Goal: Task Accomplishment & Management: Manage account settings

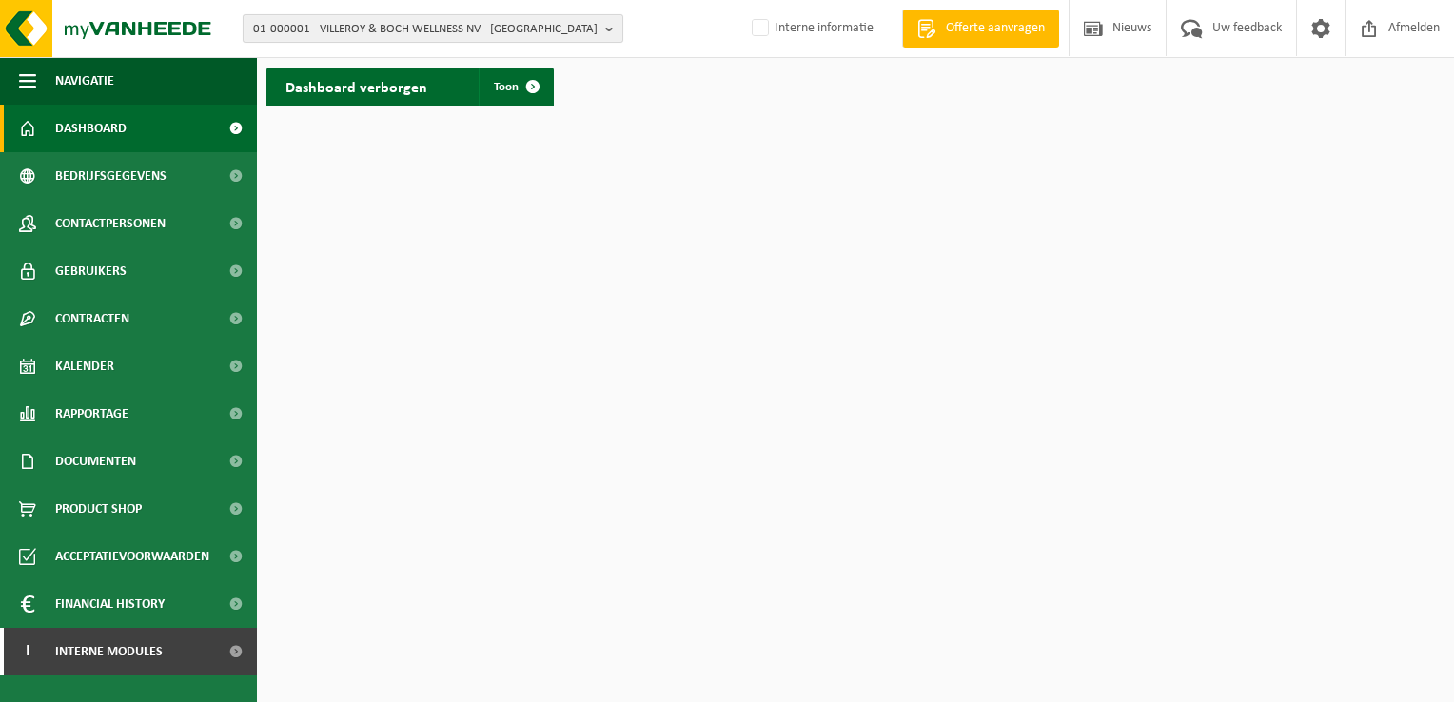
click at [390, 21] on span "01-000001 - VILLEROY & BOCH WELLNESS NV - ROESELARE" at bounding box center [425, 29] width 345 height 29
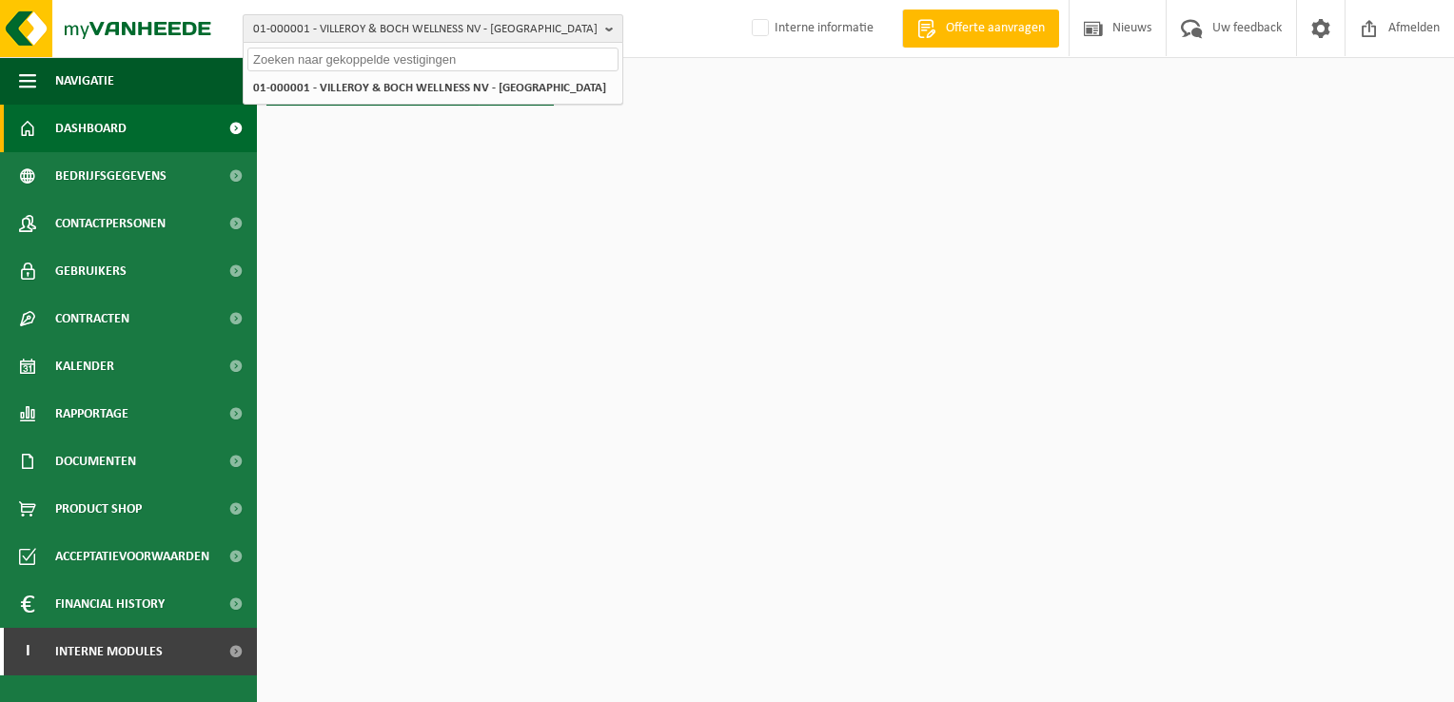
paste input "10-737401"
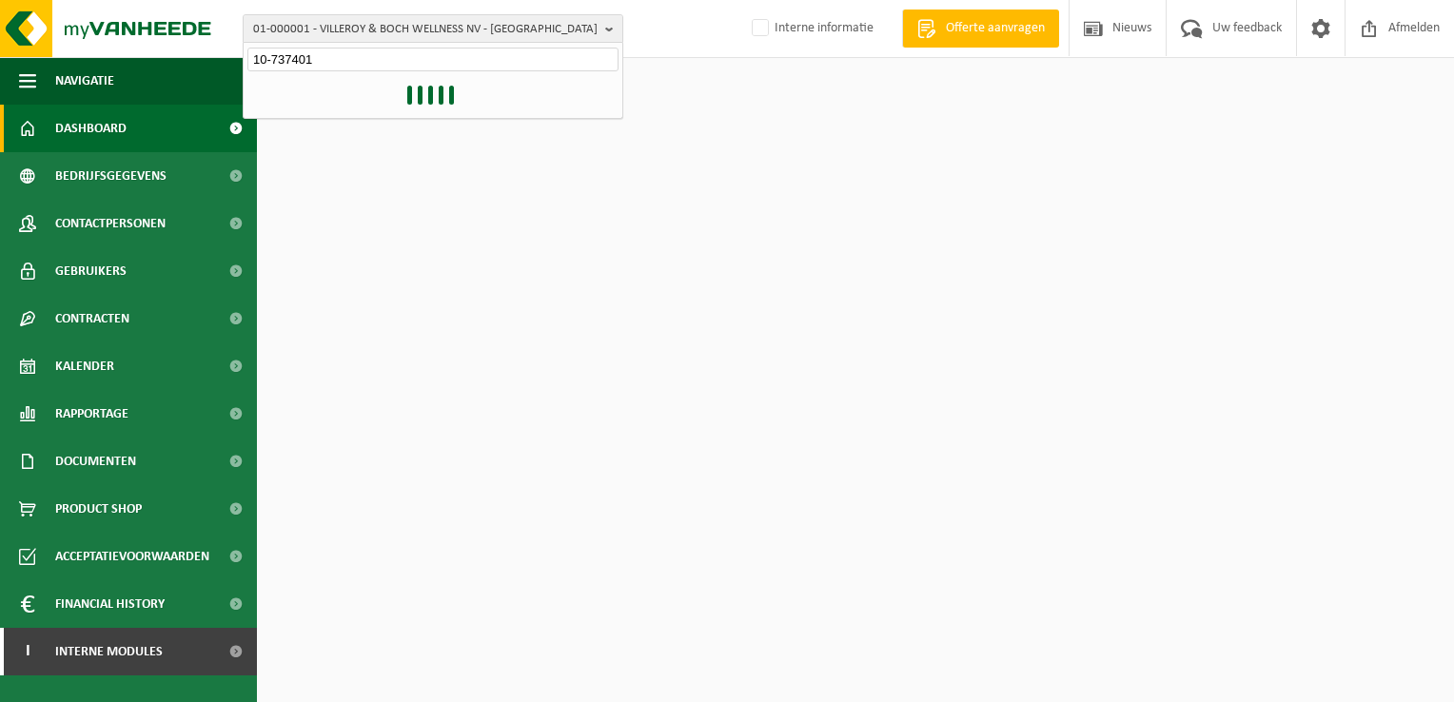
type input "10-737401"
click at [125, 125] on span "Dashboard" at bounding box center [90, 129] width 71 height 48
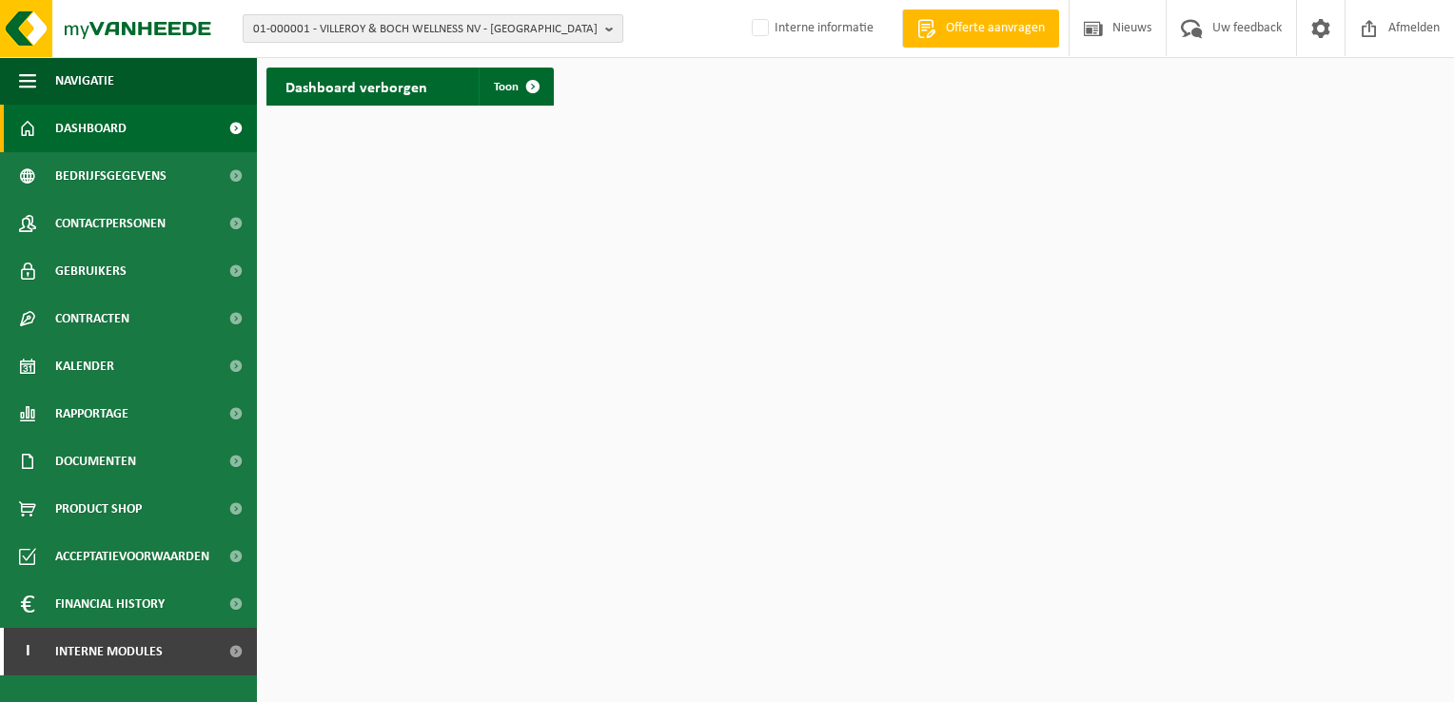
click at [289, 38] on span "01-000001 - VILLEROY & BOCH WELLNESS NV - ROESELARE" at bounding box center [425, 29] width 345 height 29
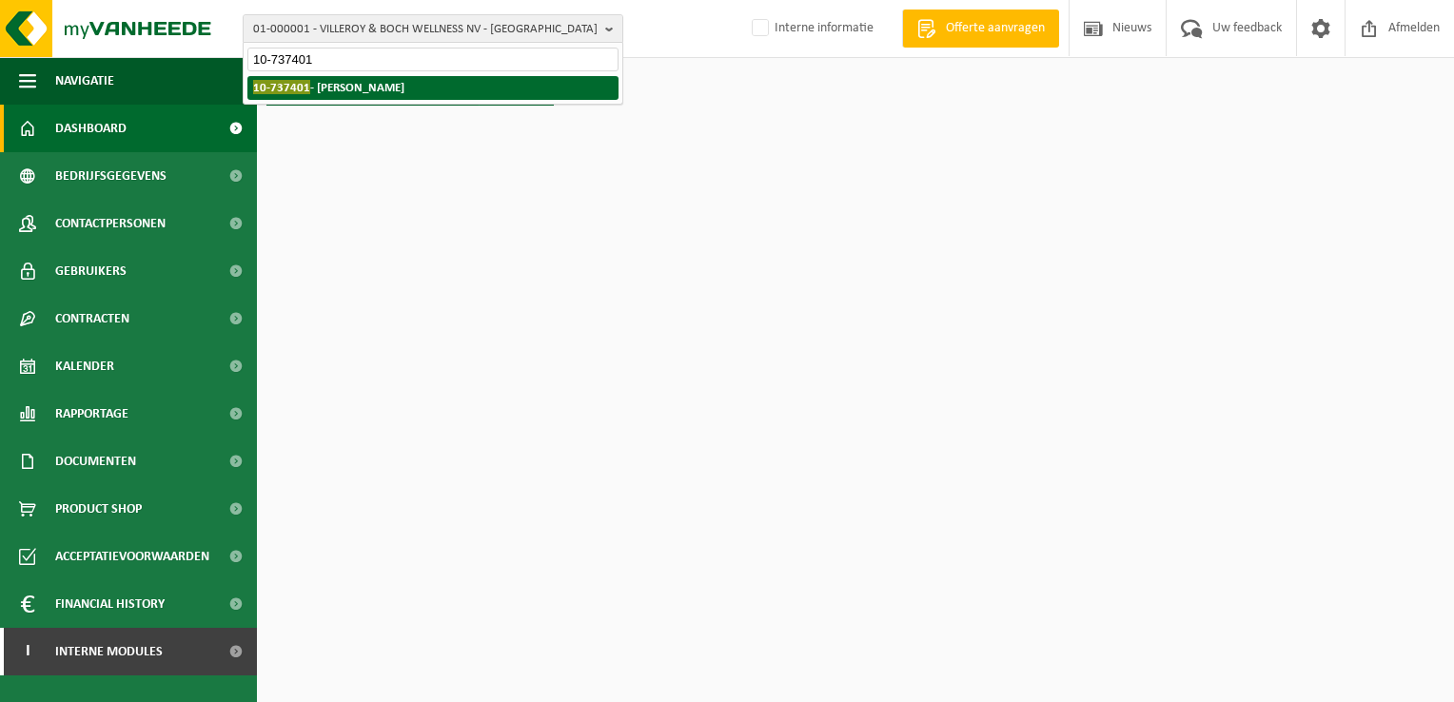
type input "10-737401"
click at [328, 84] on strong "10-737401 - OLIVIER HANNECART - SOUMAGNE" at bounding box center [328, 87] width 151 height 14
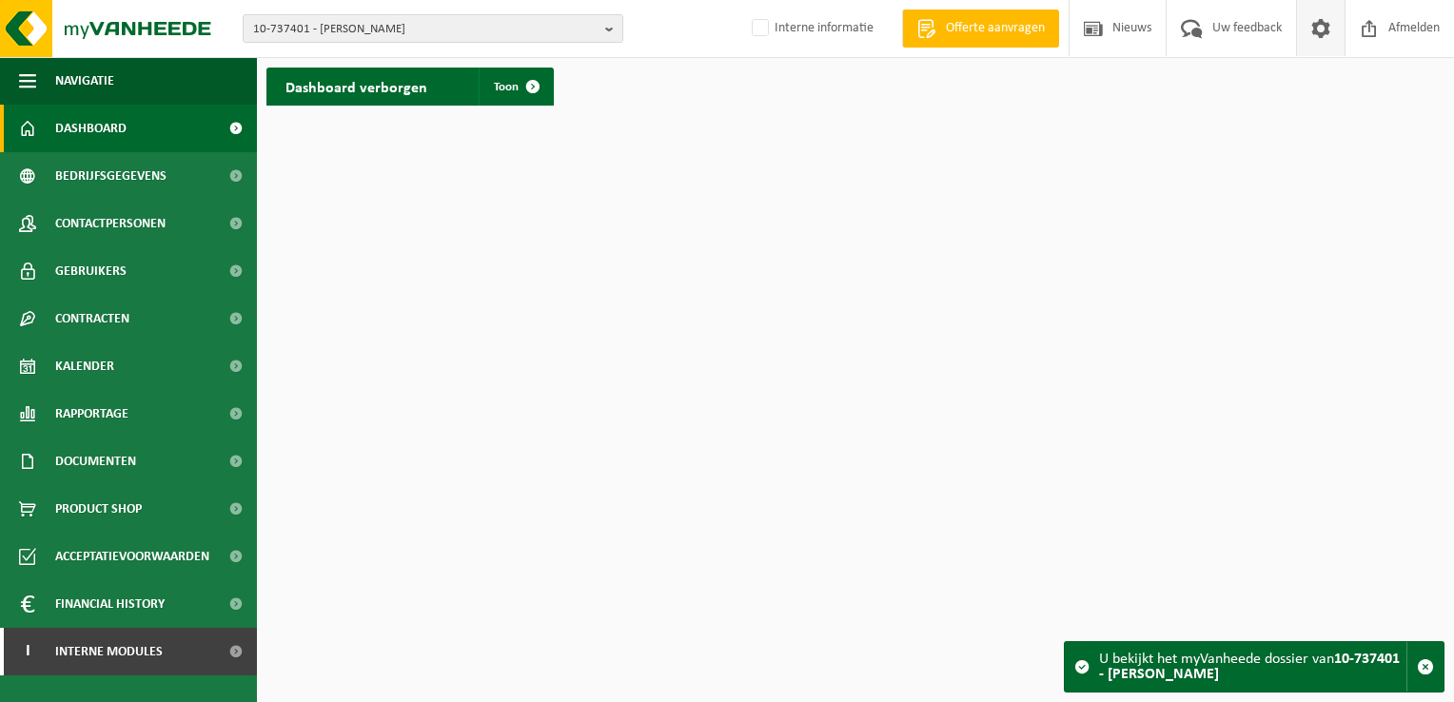
click at [1311, 32] on span at bounding box center [1321, 28] width 29 height 56
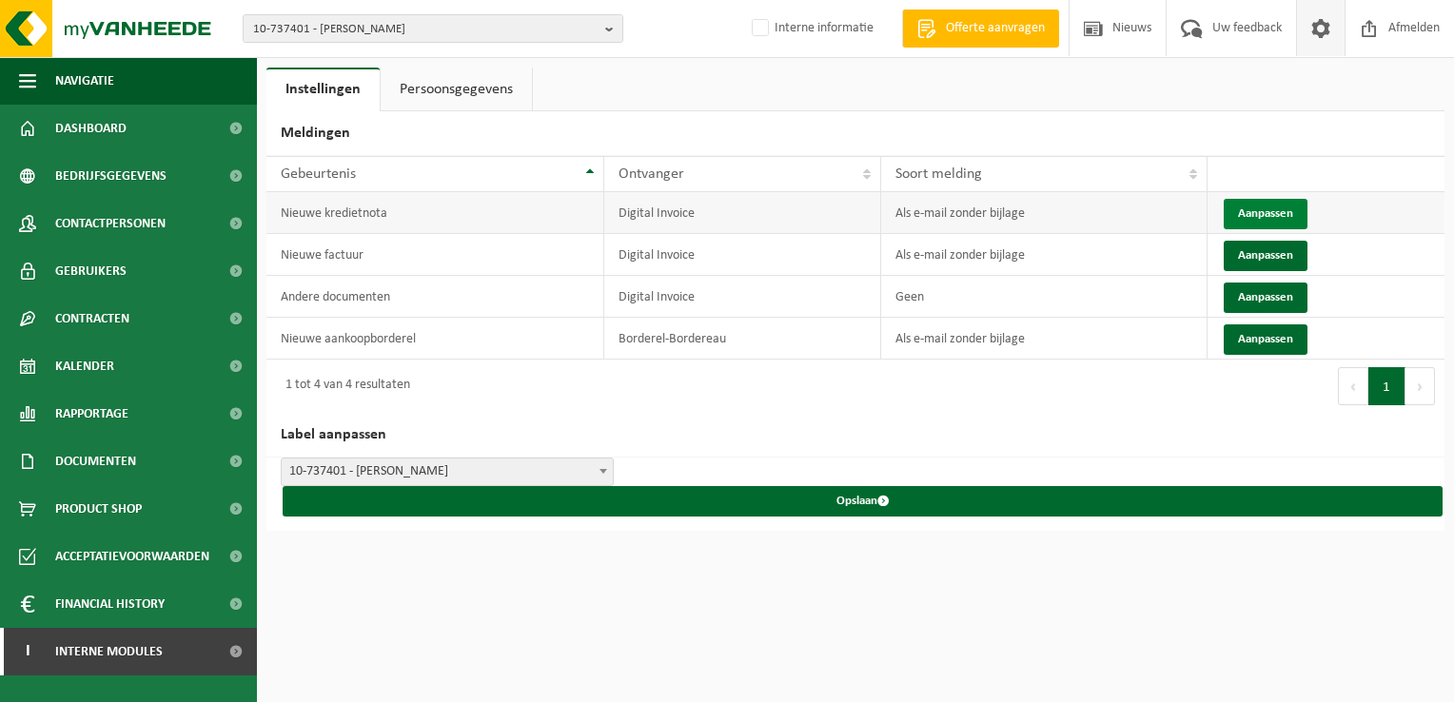
click at [1255, 215] on button "Aanpassen" at bounding box center [1266, 214] width 84 height 30
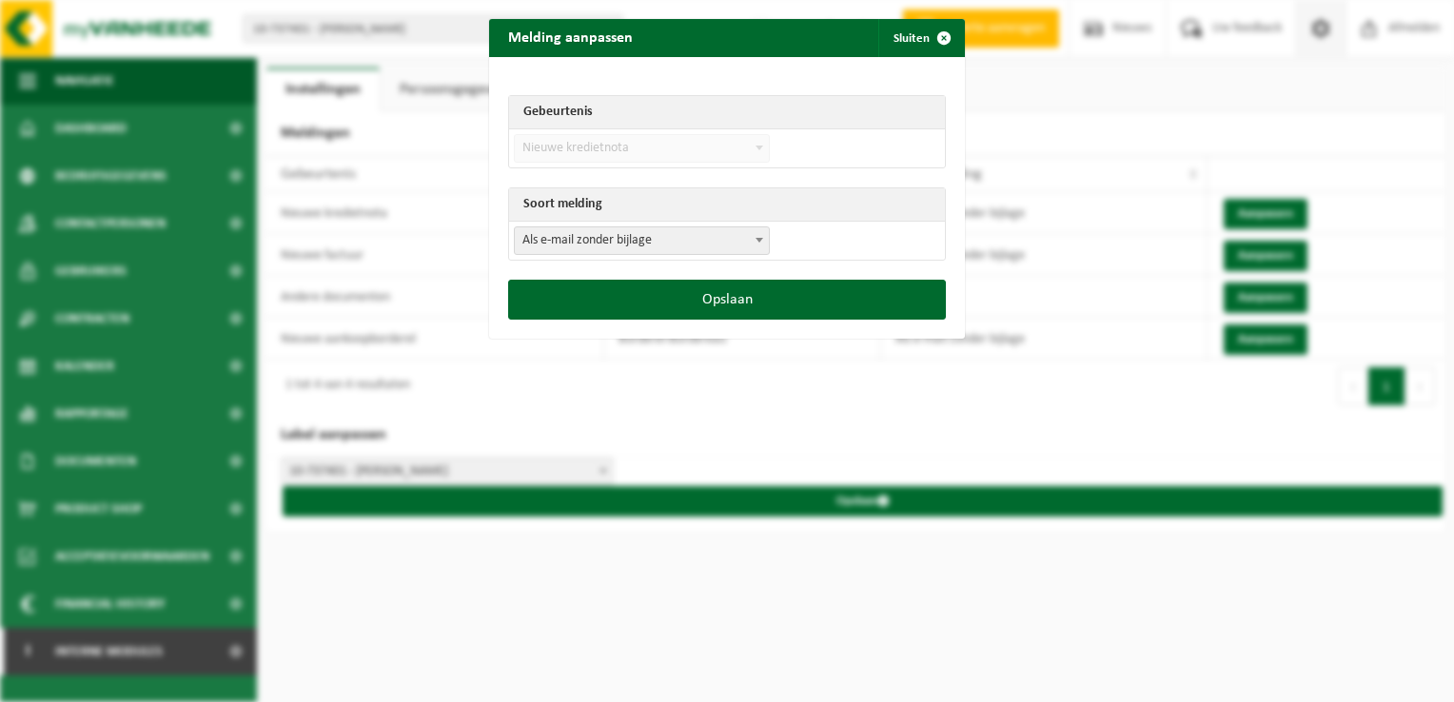
click at [655, 236] on span "Als e-mail zonder bijlage" at bounding box center [642, 240] width 254 height 27
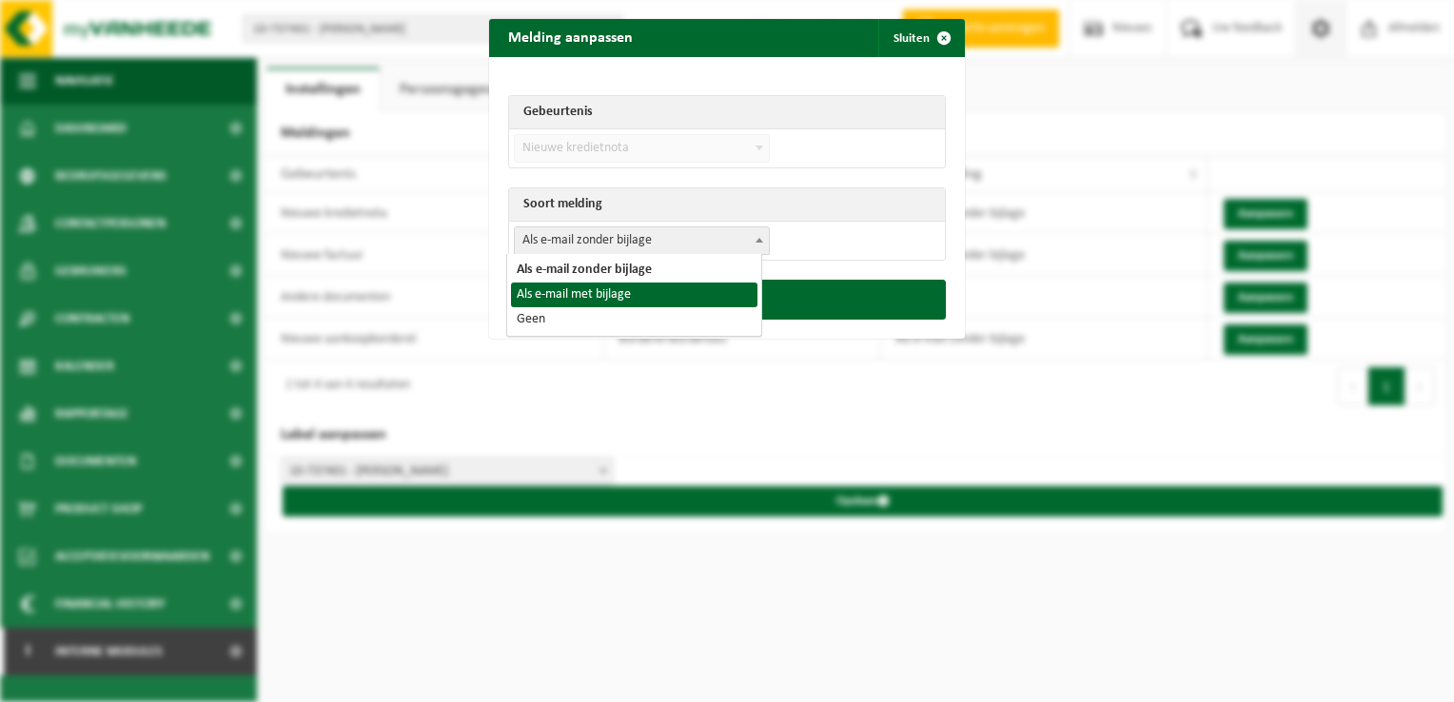
select select "3"
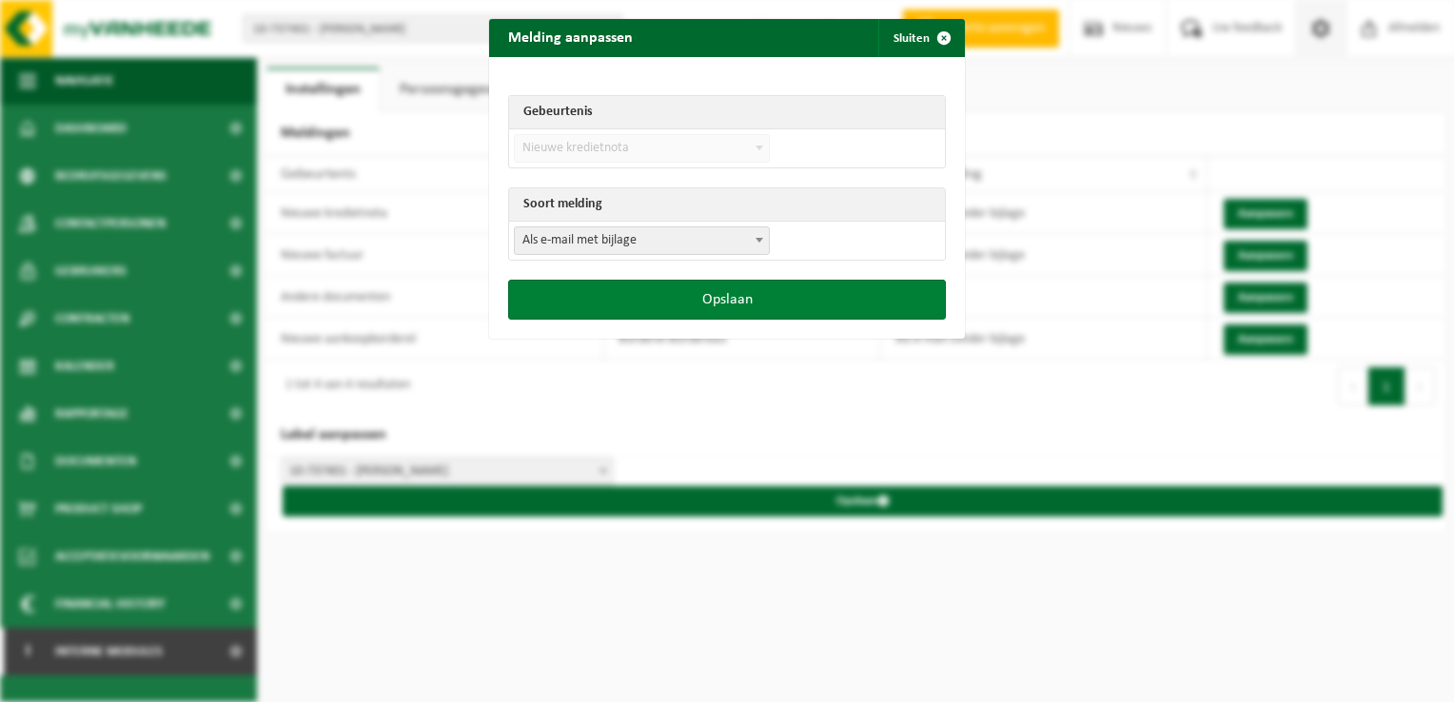
click at [726, 303] on button "Opslaan" at bounding box center [727, 300] width 438 height 40
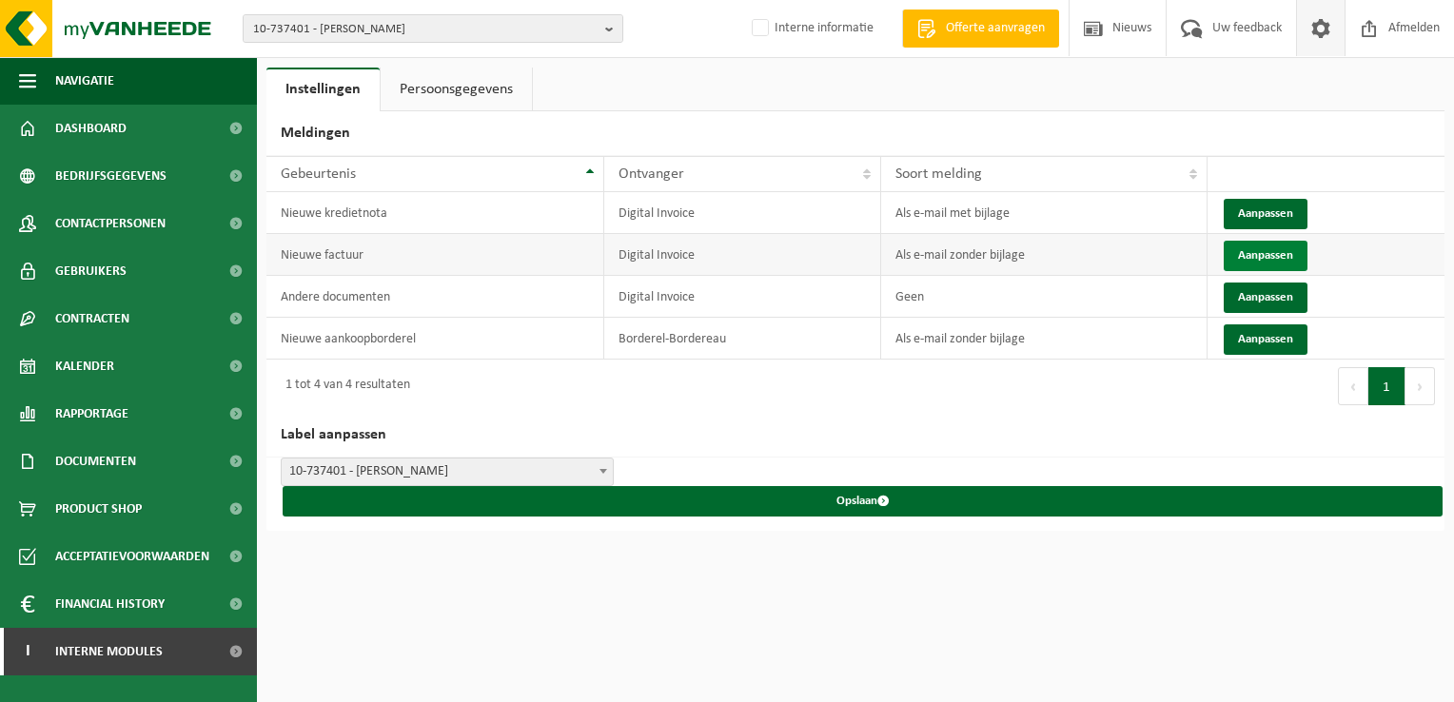
click at [1272, 255] on button "Aanpassen" at bounding box center [1266, 256] width 84 height 30
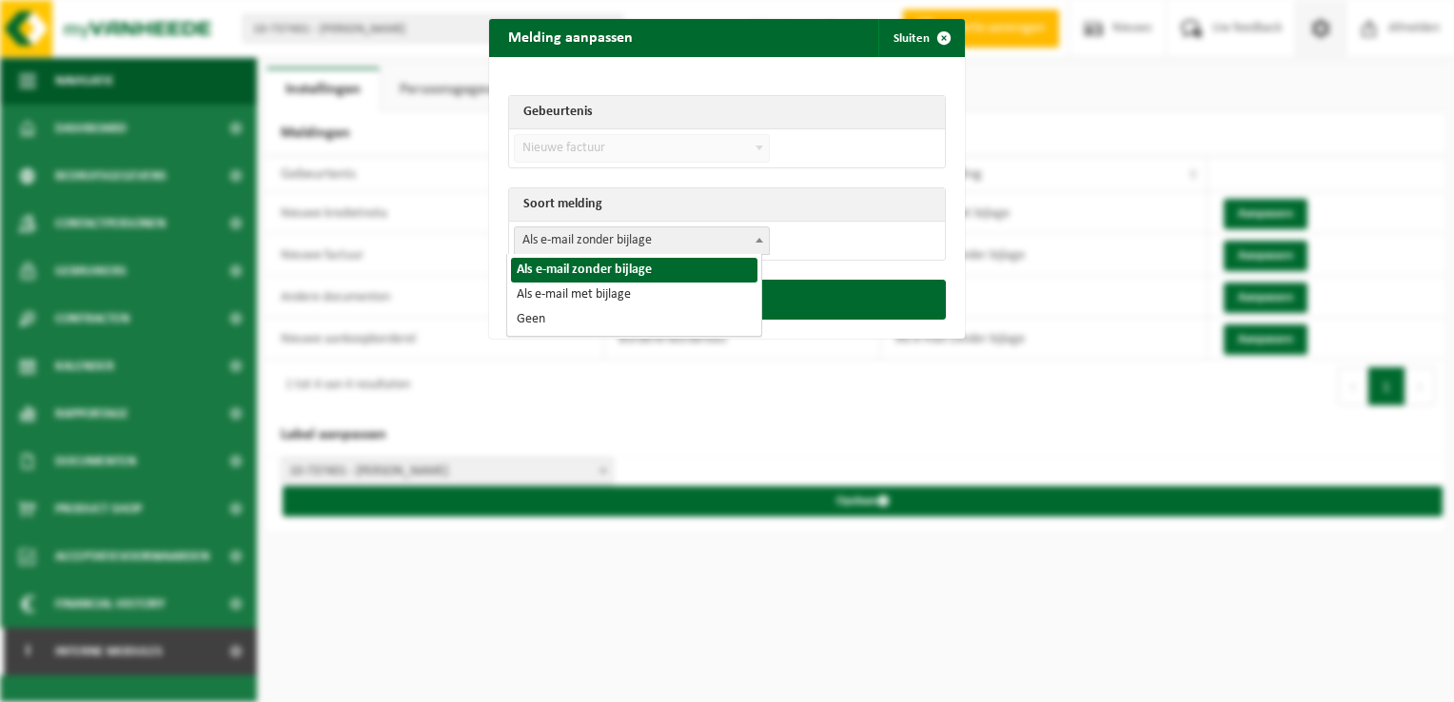
click at [624, 242] on span "Als e-mail zonder bijlage" at bounding box center [642, 240] width 254 height 27
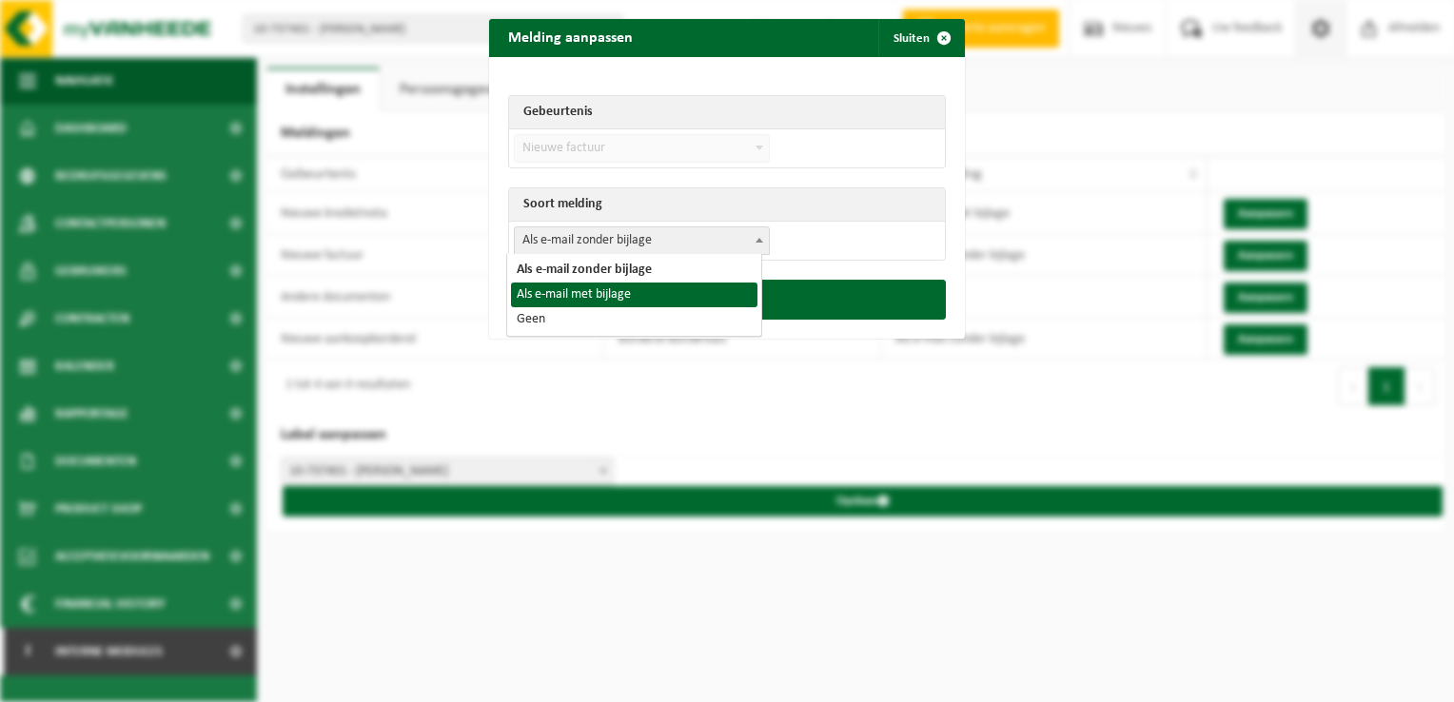
select select "3"
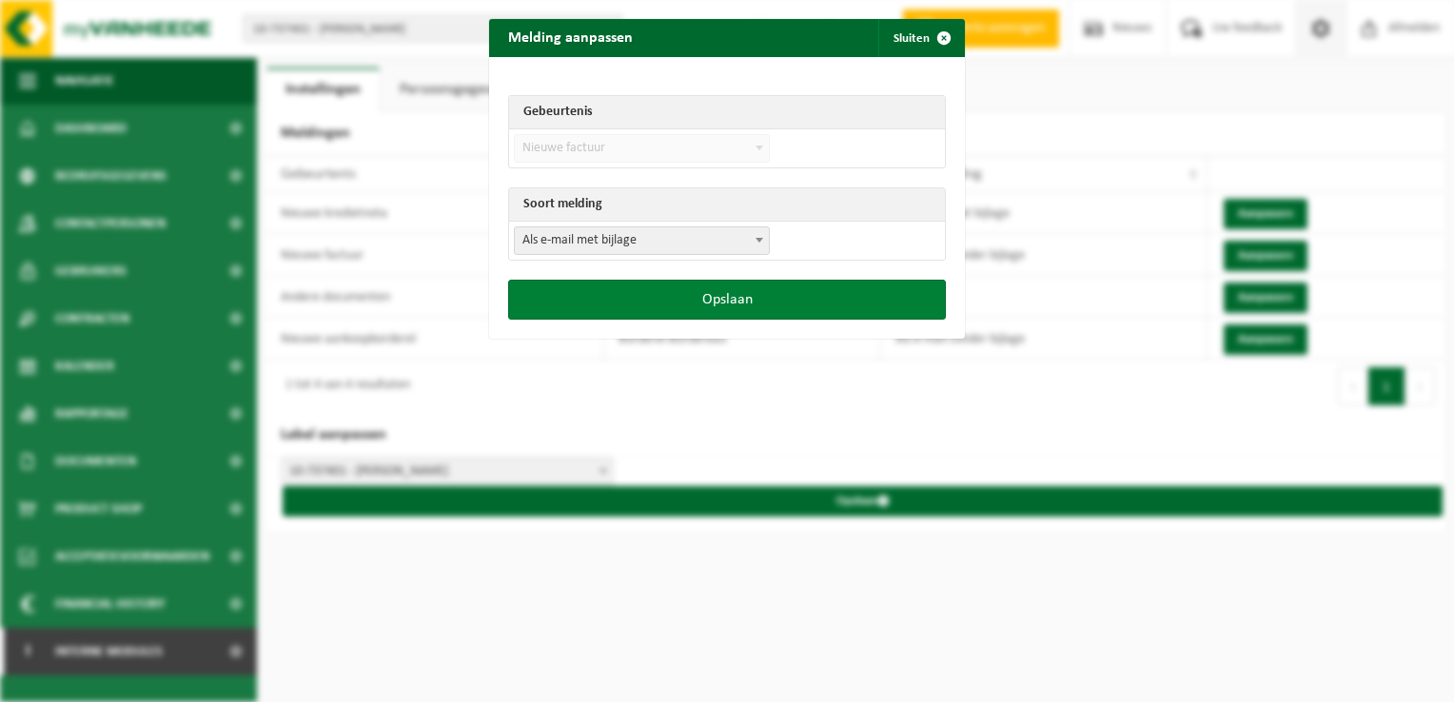
click at [785, 302] on button "Opslaan" at bounding box center [727, 300] width 438 height 40
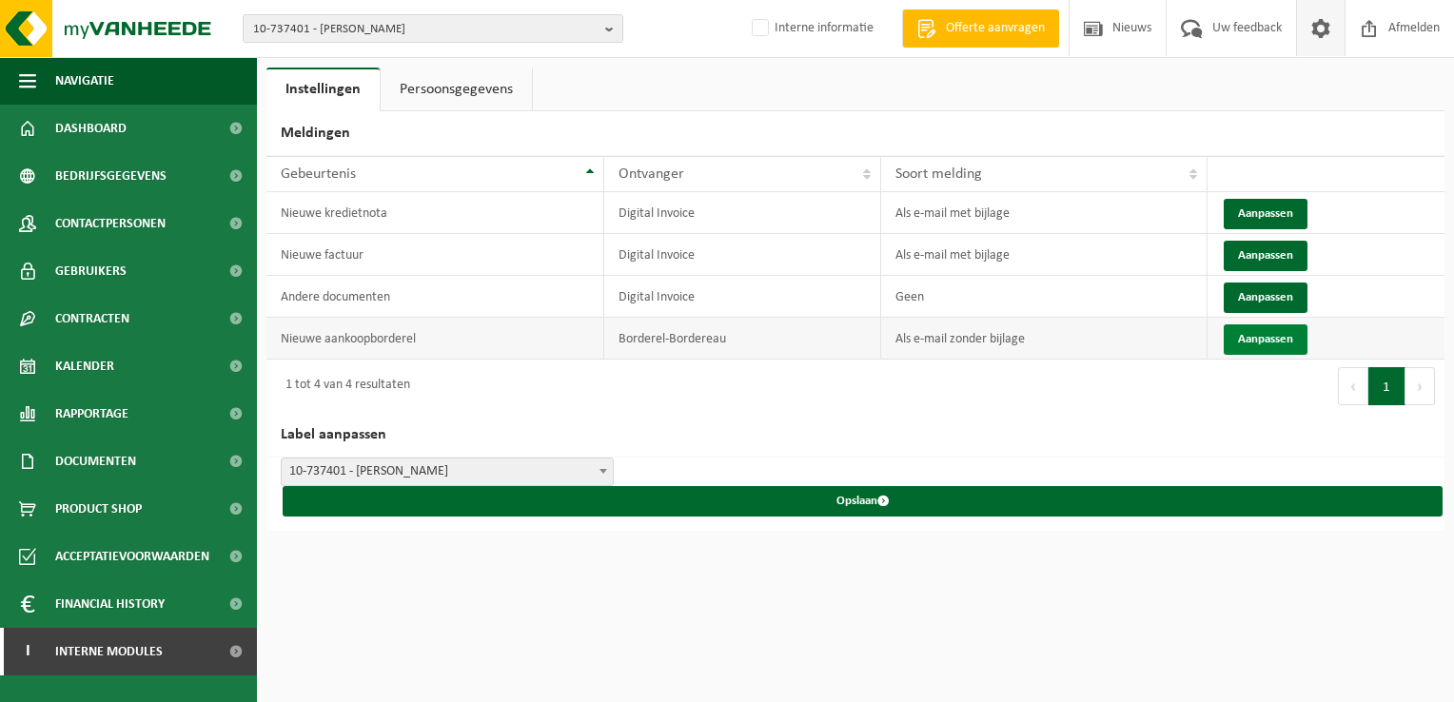
click at [1269, 329] on button "Aanpassen" at bounding box center [1266, 340] width 84 height 30
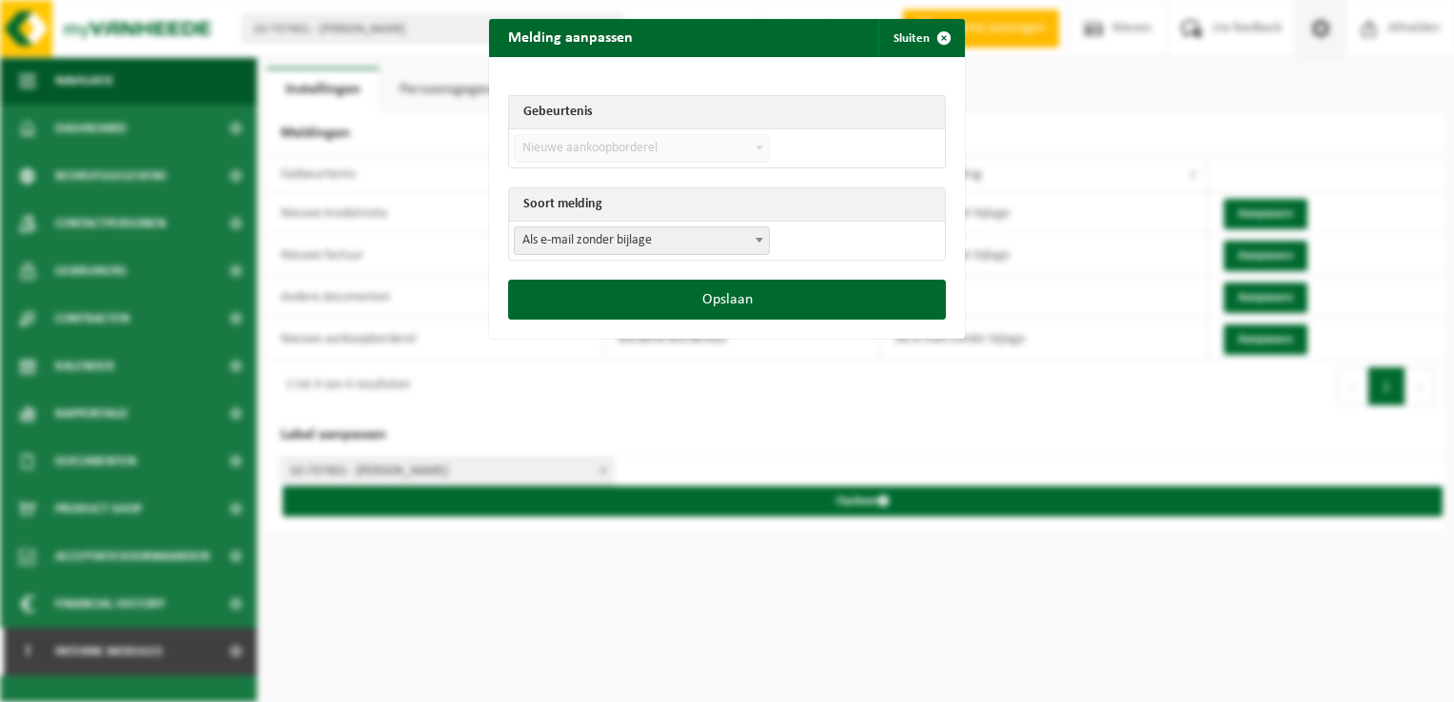
click at [587, 242] on span "Als e-mail zonder bijlage" at bounding box center [642, 240] width 254 height 27
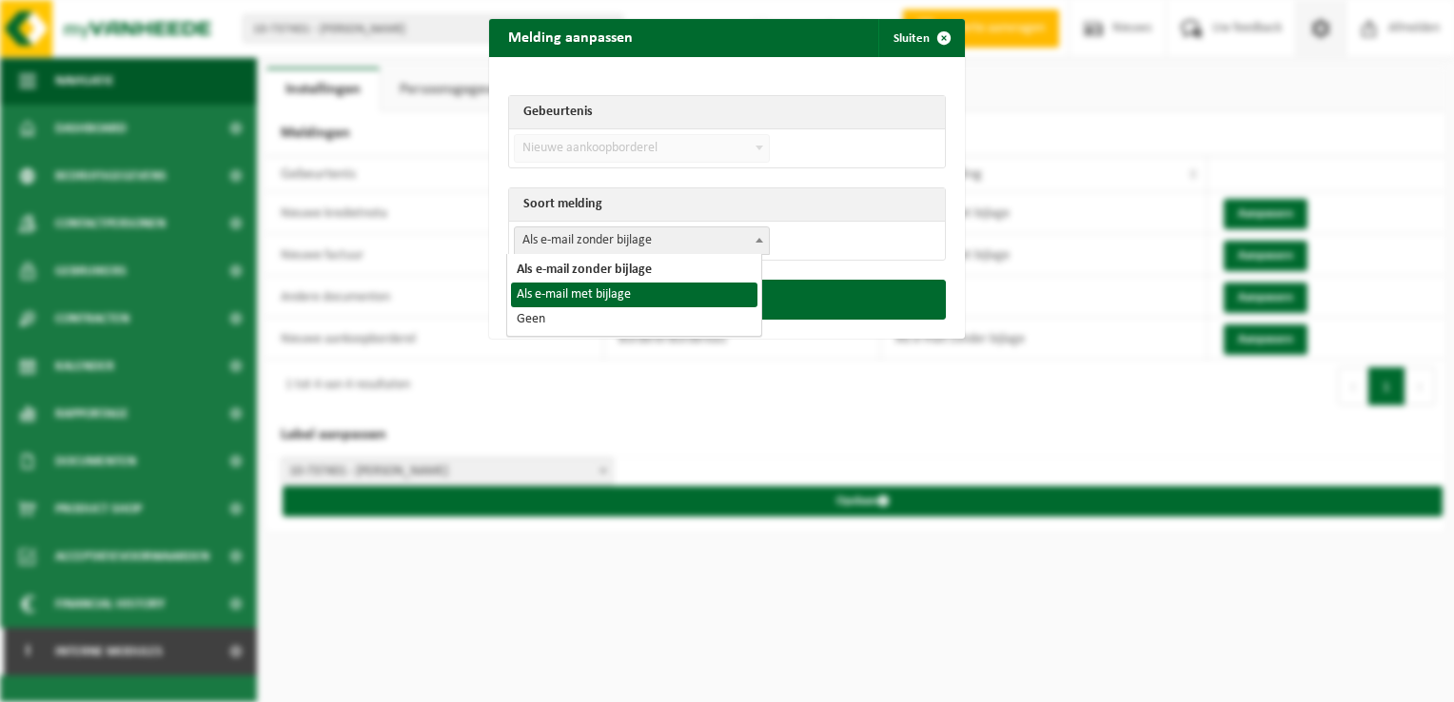
select select "3"
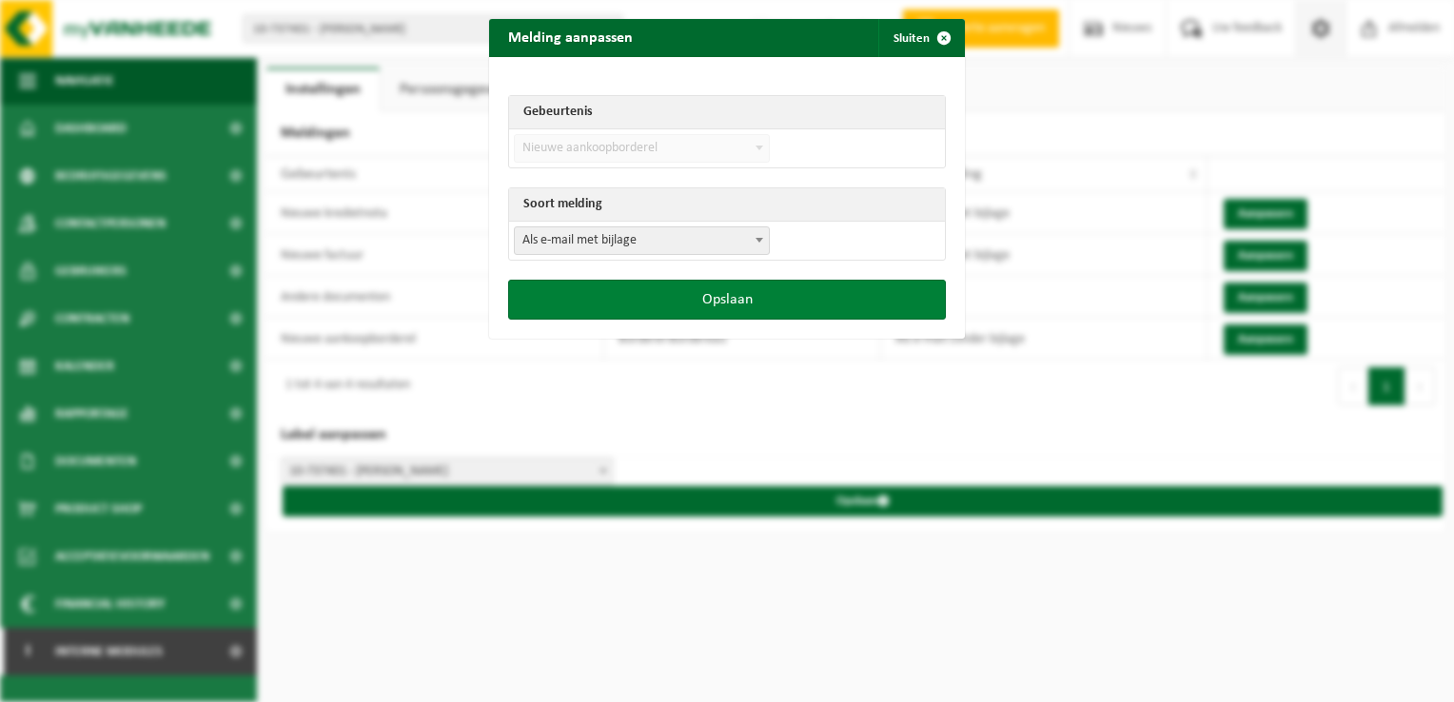
click at [708, 313] on button "Opslaan" at bounding box center [727, 300] width 438 height 40
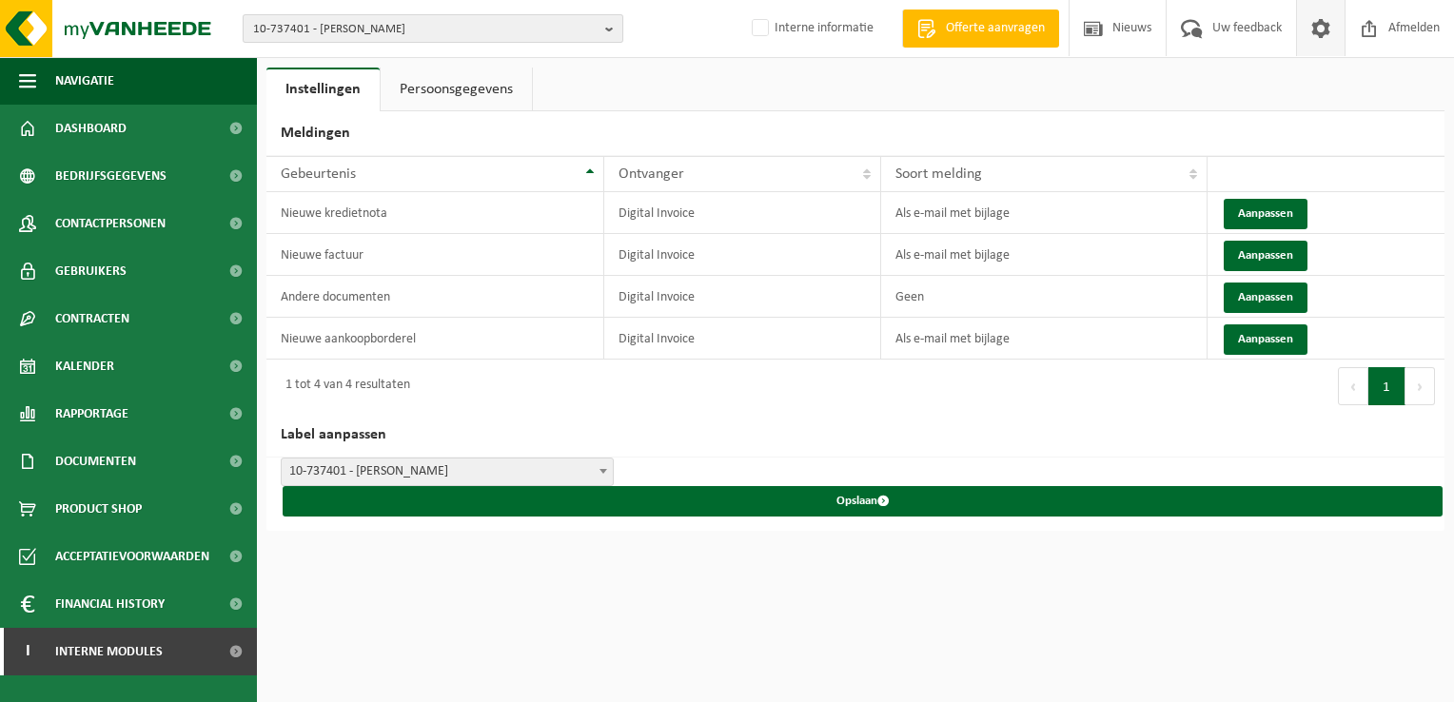
click at [340, 31] on span "10-737401 - OLIVIER HANNECART - SOUMAGNE" at bounding box center [425, 29] width 345 height 29
paste input "01-098245"
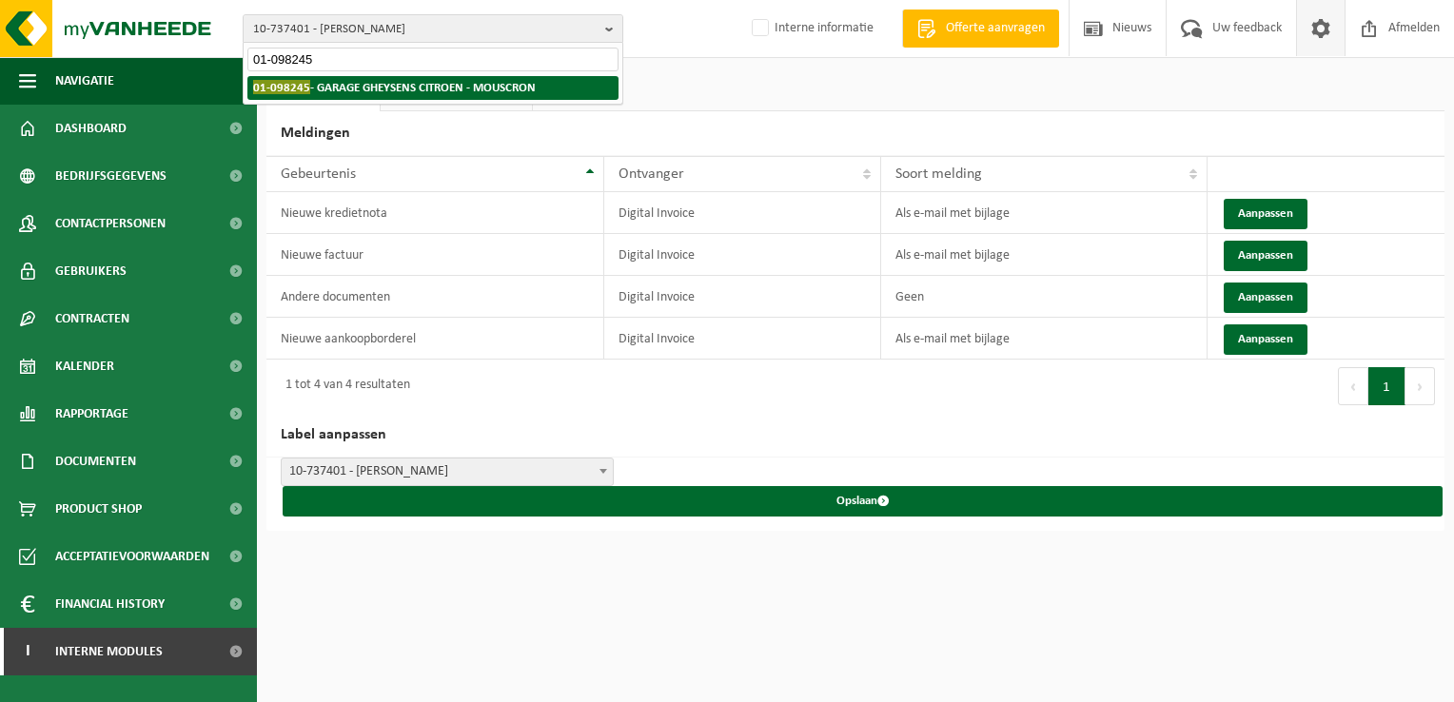
type input "01-098245"
click at [374, 83] on strong "01-098245 - GARAGE GHEYSENS CITROEN - MOUSCRON" at bounding box center [394, 87] width 283 height 14
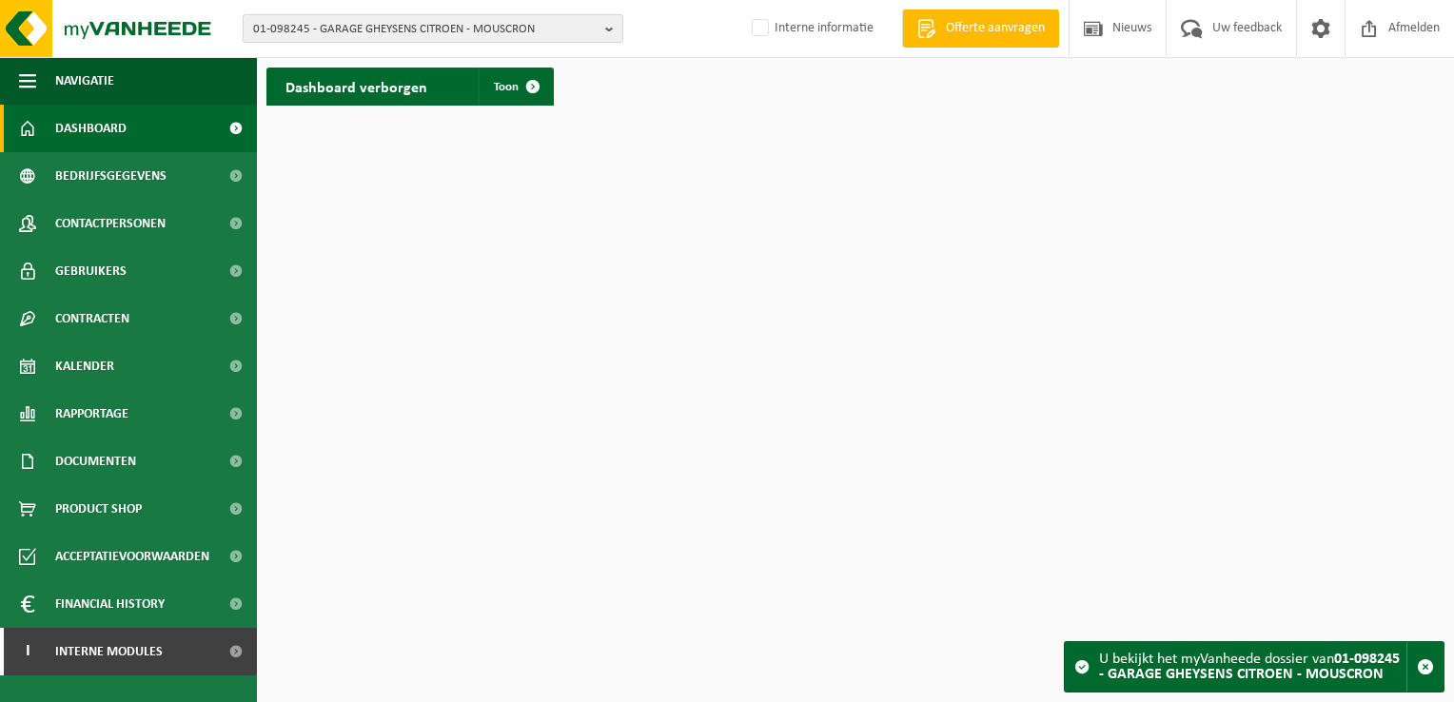
click at [411, 20] on span "01-098245 - GARAGE GHEYSENS CITROEN - MOUSCRON" at bounding box center [425, 29] width 345 height 29
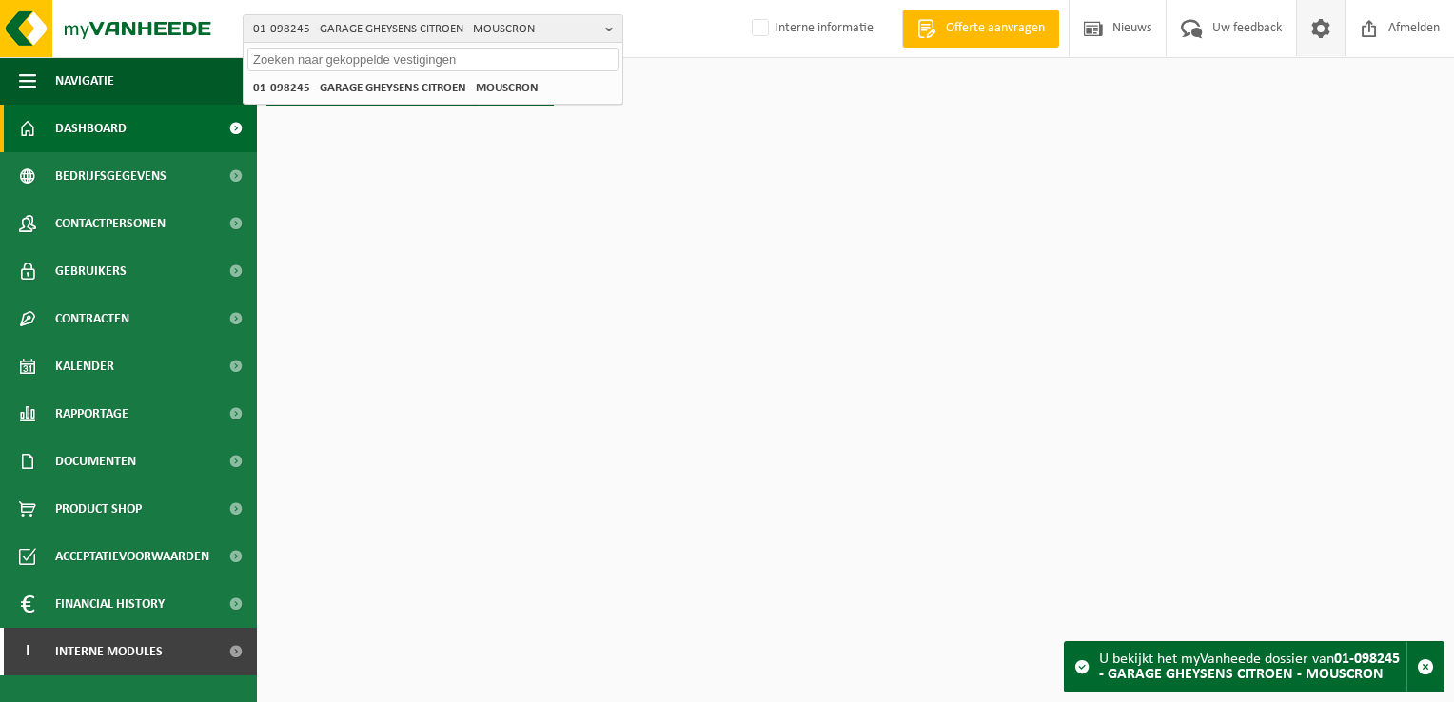
click at [1323, 29] on span at bounding box center [1321, 28] width 29 height 56
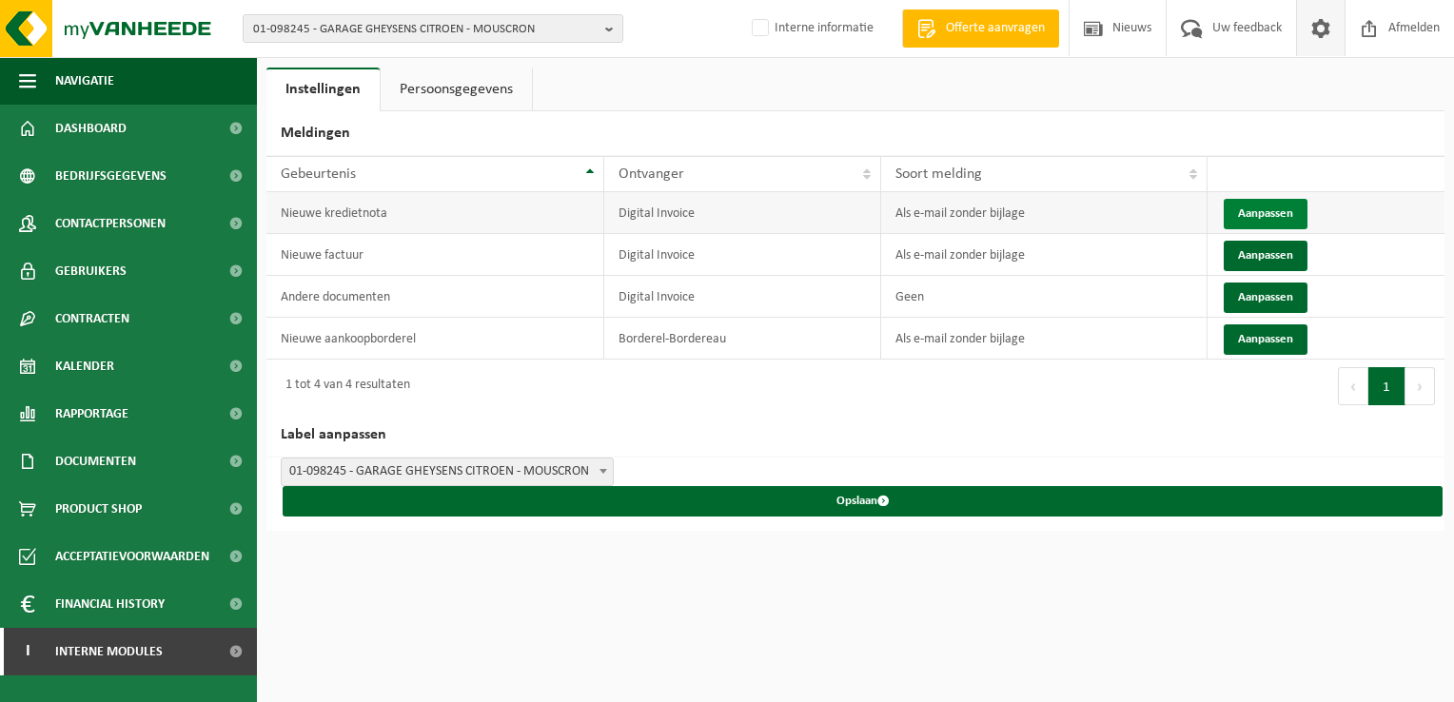
click at [1272, 206] on button "Aanpassen" at bounding box center [1266, 214] width 84 height 30
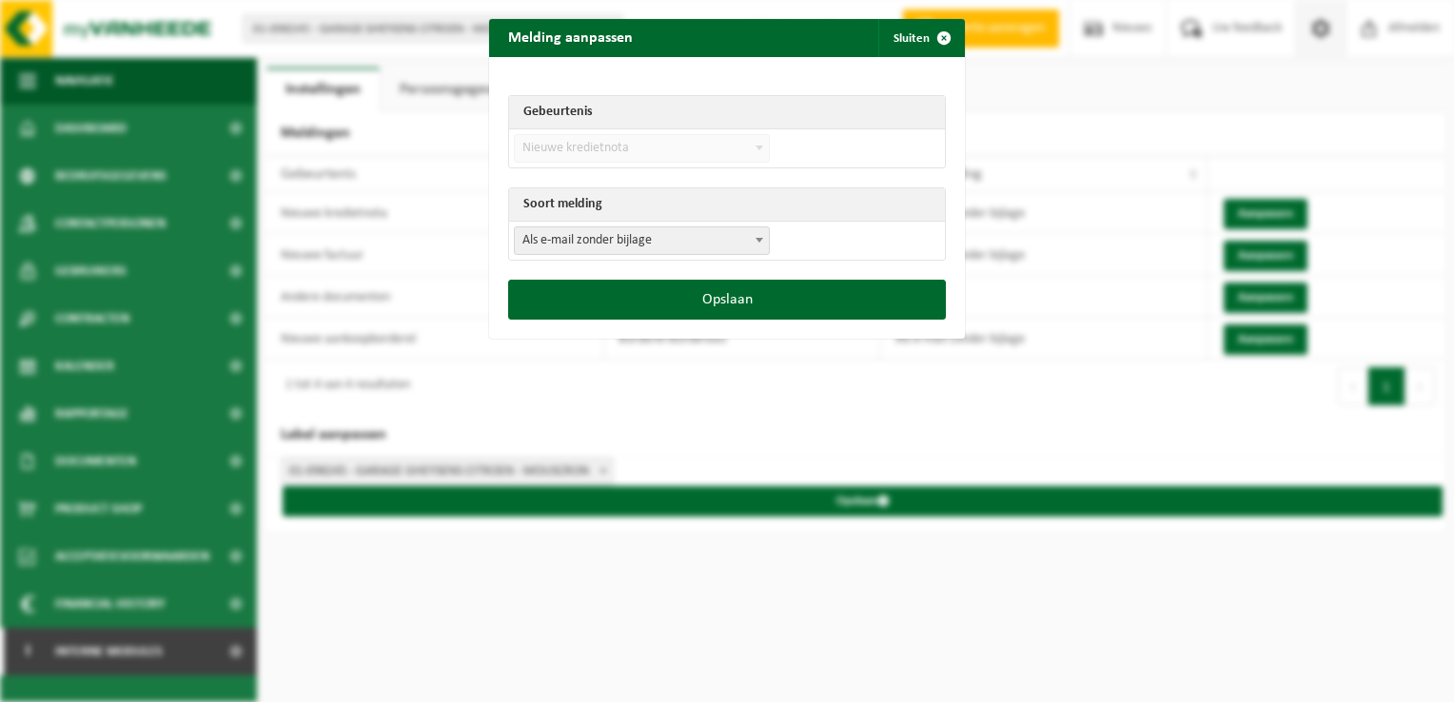
click at [640, 234] on span "Als e-mail zonder bijlage" at bounding box center [642, 240] width 254 height 27
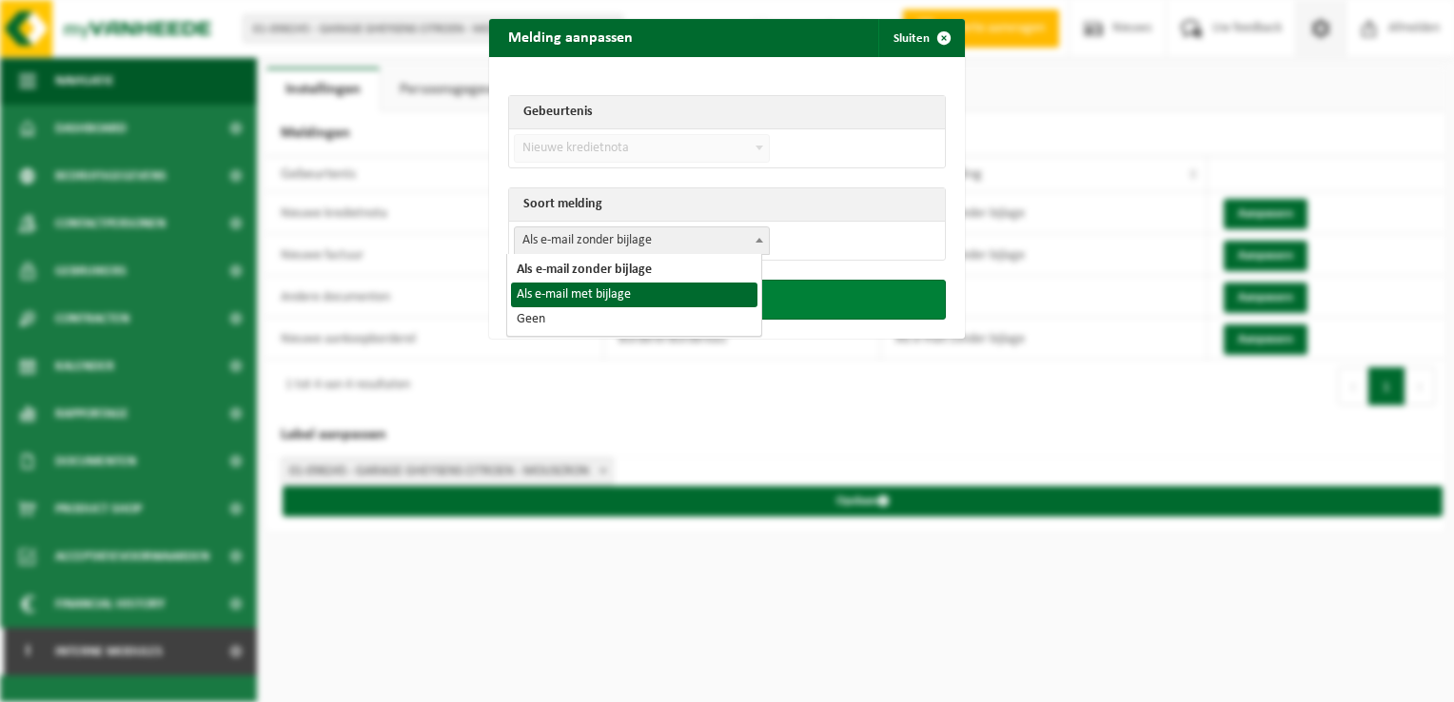
drag, startPoint x: 628, startPoint y: 295, endPoint x: 725, endPoint y: 294, distance: 97.1
select select "3"
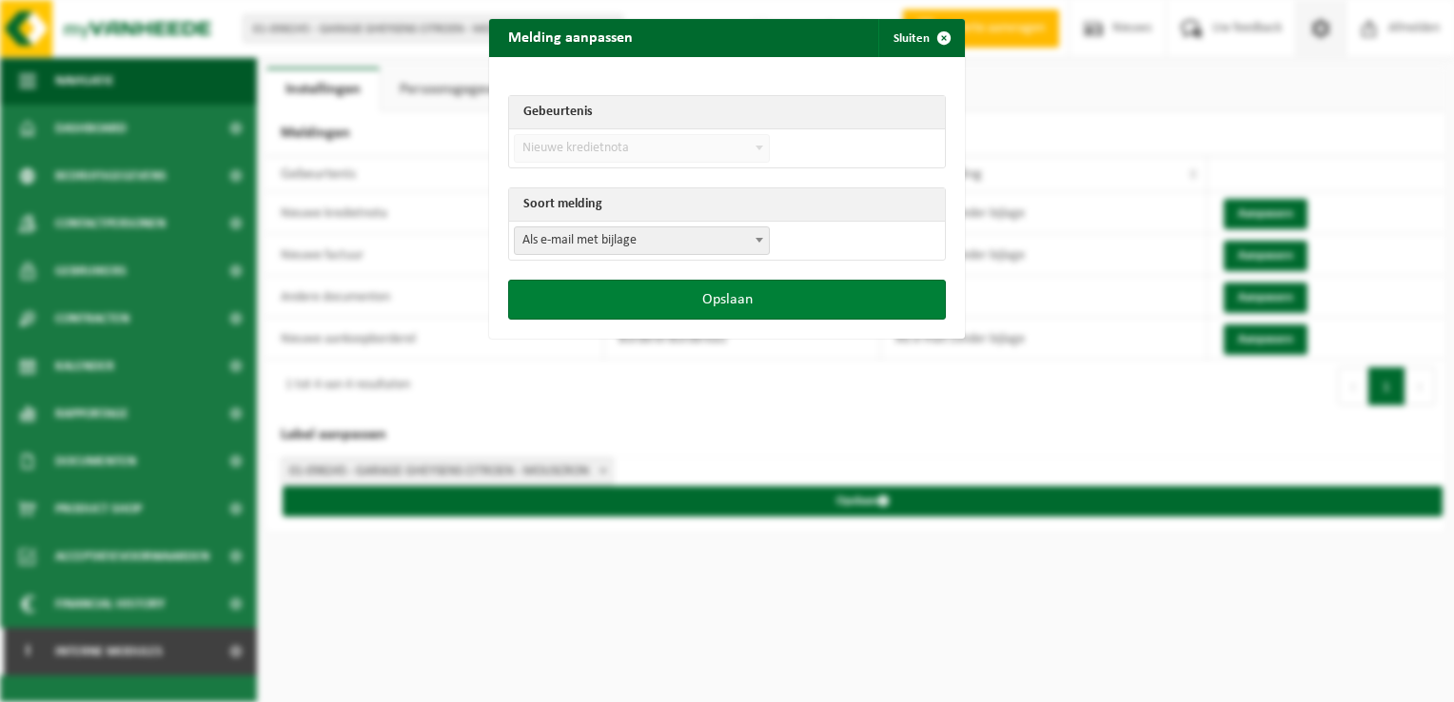
click at [756, 299] on button "Opslaan" at bounding box center [727, 300] width 438 height 40
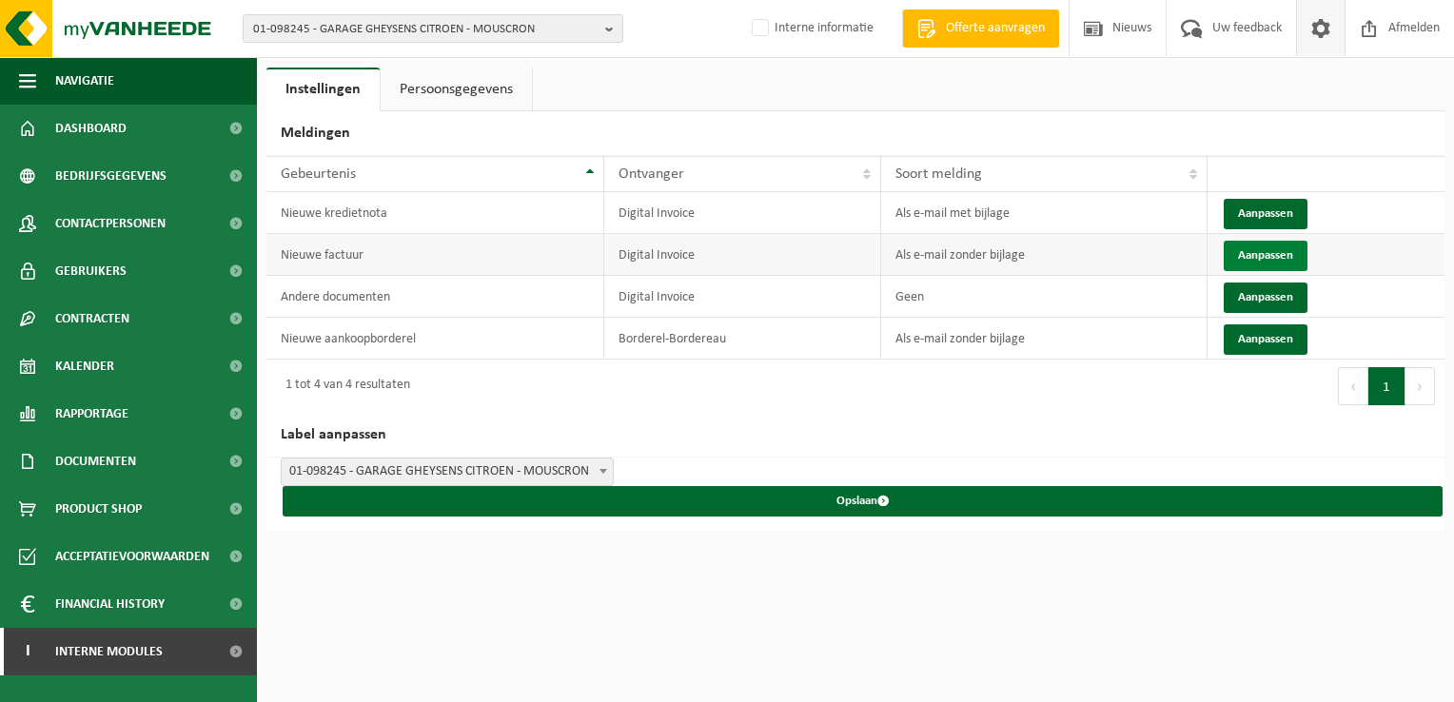
click at [1259, 257] on button "Aanpassen" at bounding box center [1266, 256] width 84 height 30
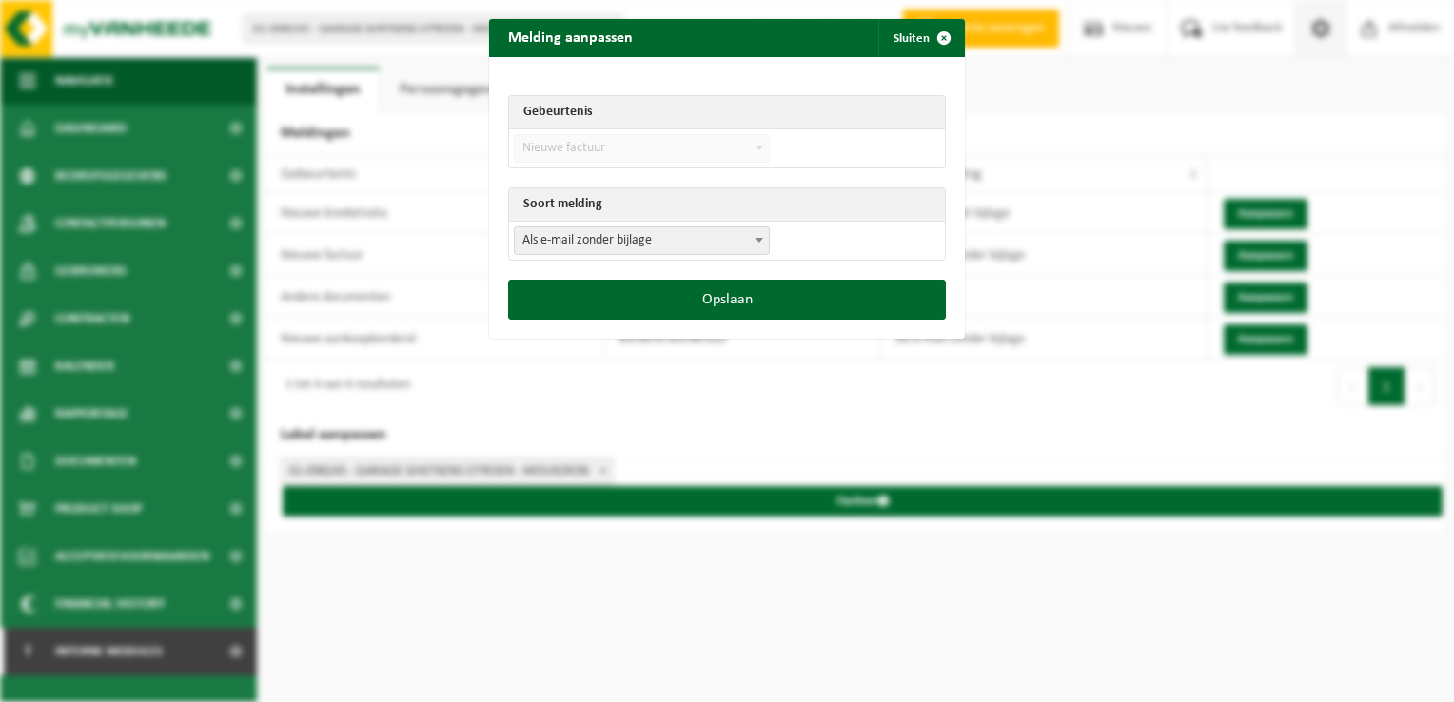
click at [566, 227] on span "Als e-mail zonder bijlage" at bounding box center [642, 240] width 254 height 27
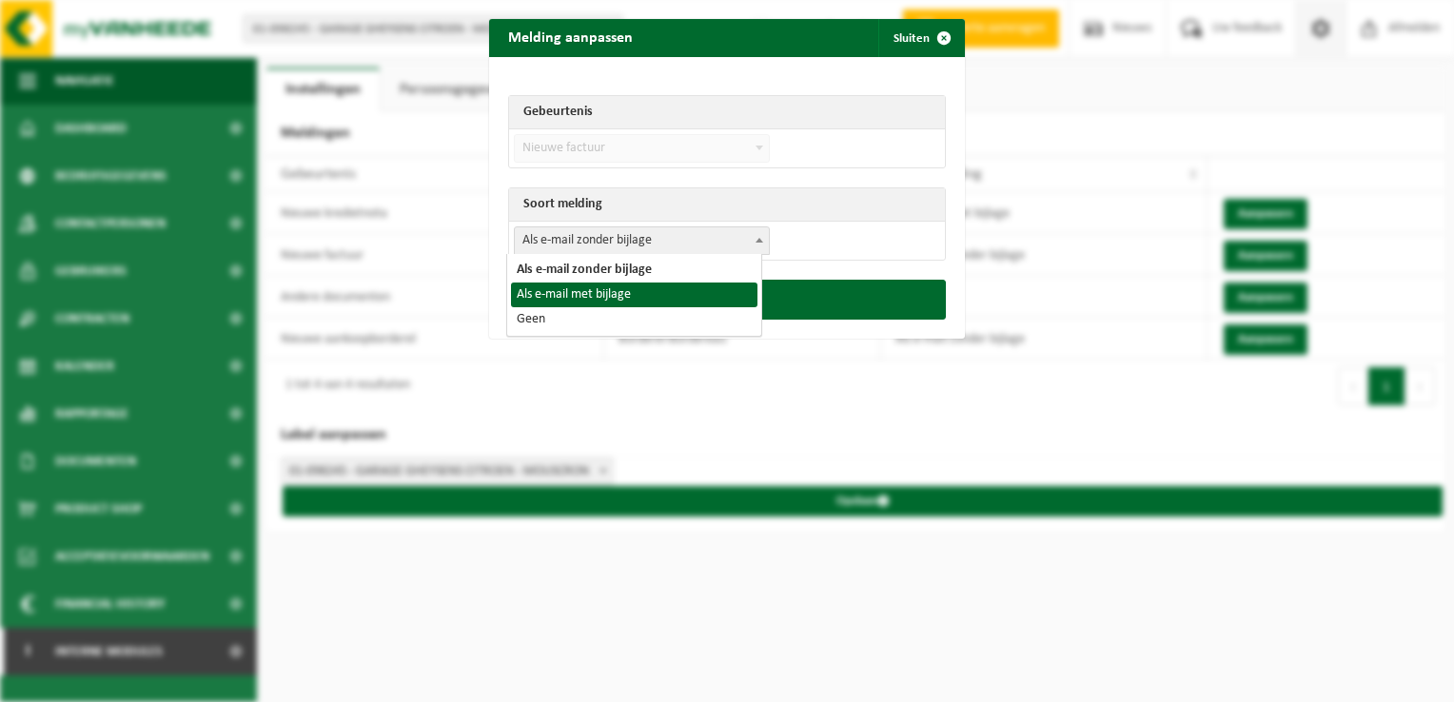
select select "3"
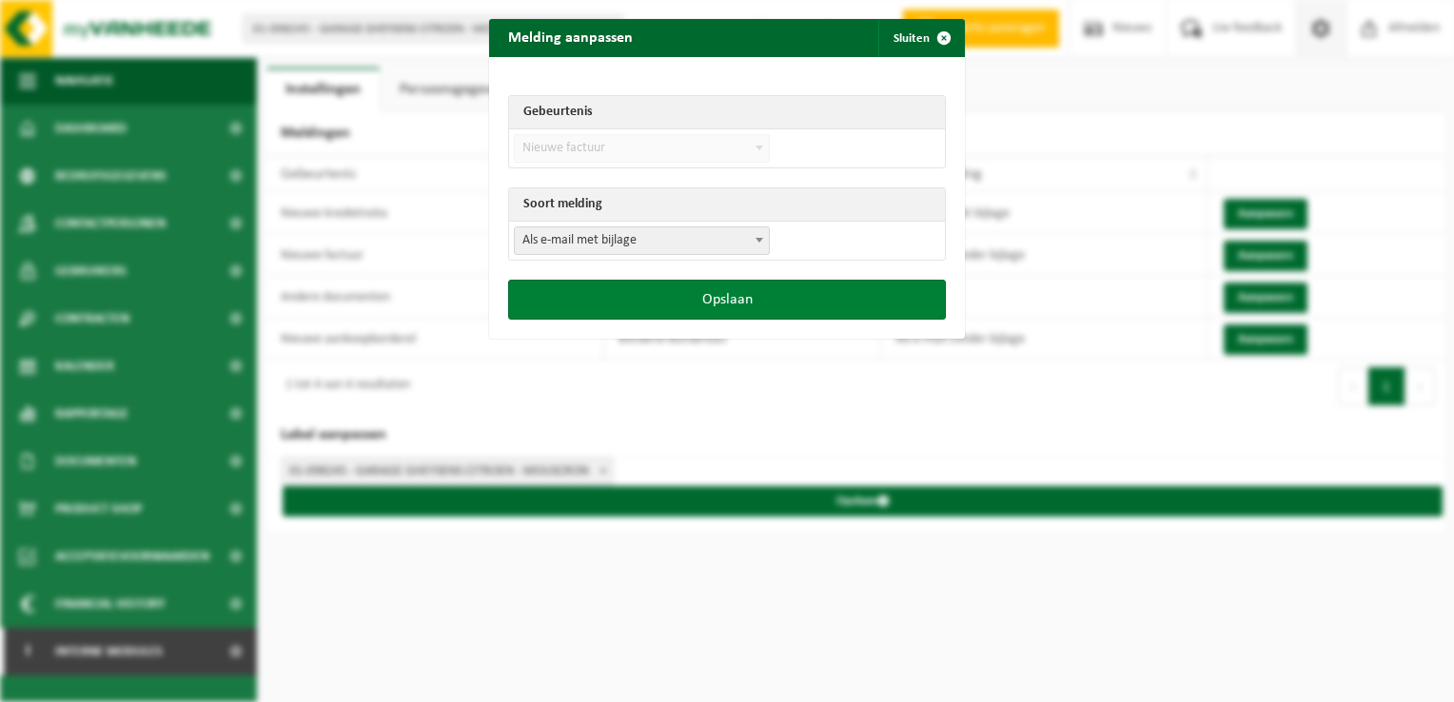
click at [863, 285] on button "Opslaan" at bounding box center [727, 300] width 438 height 40
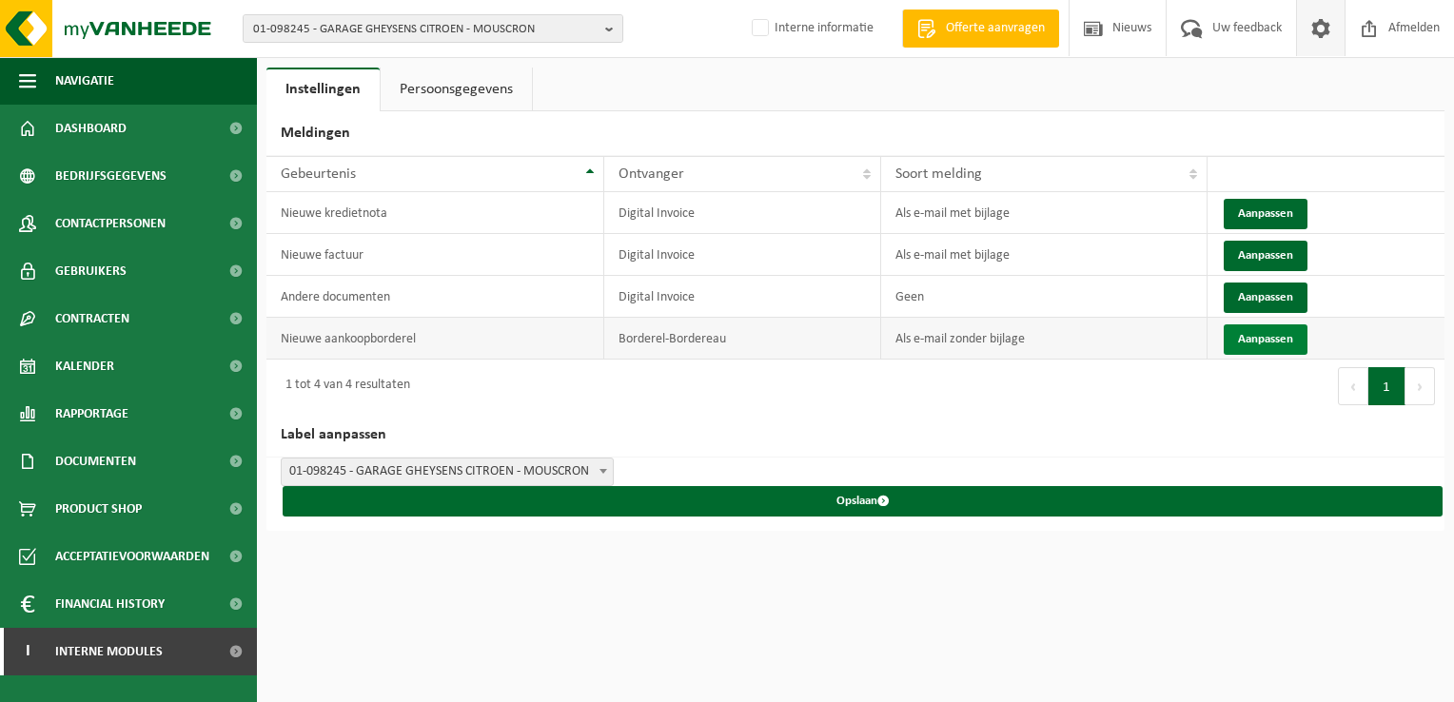
click at [1272, 333] on button "Aanpassen" at bounding box center [1266, 340] width 84 height 30
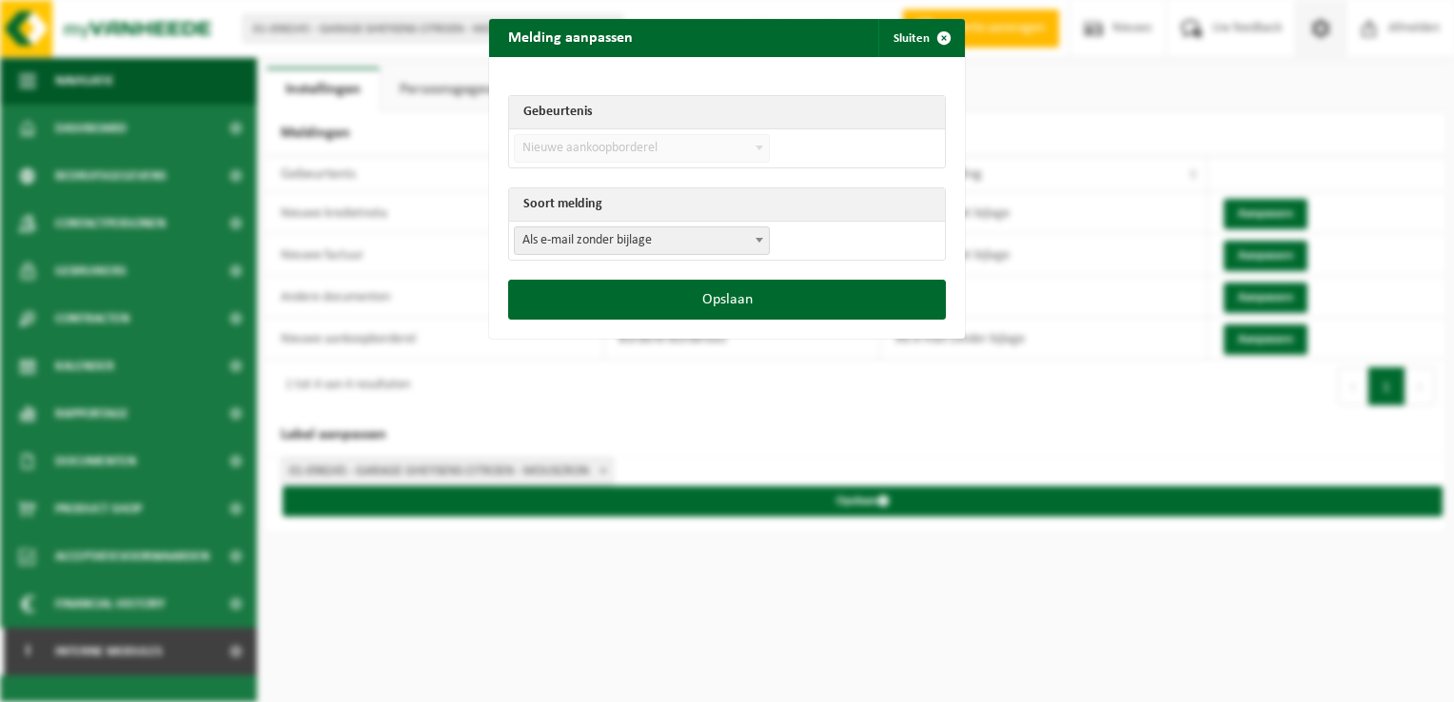
click at [594, 235] on span "Als e-mail zonder bijlage" at bounding box center [642, 240] width 254 height 27
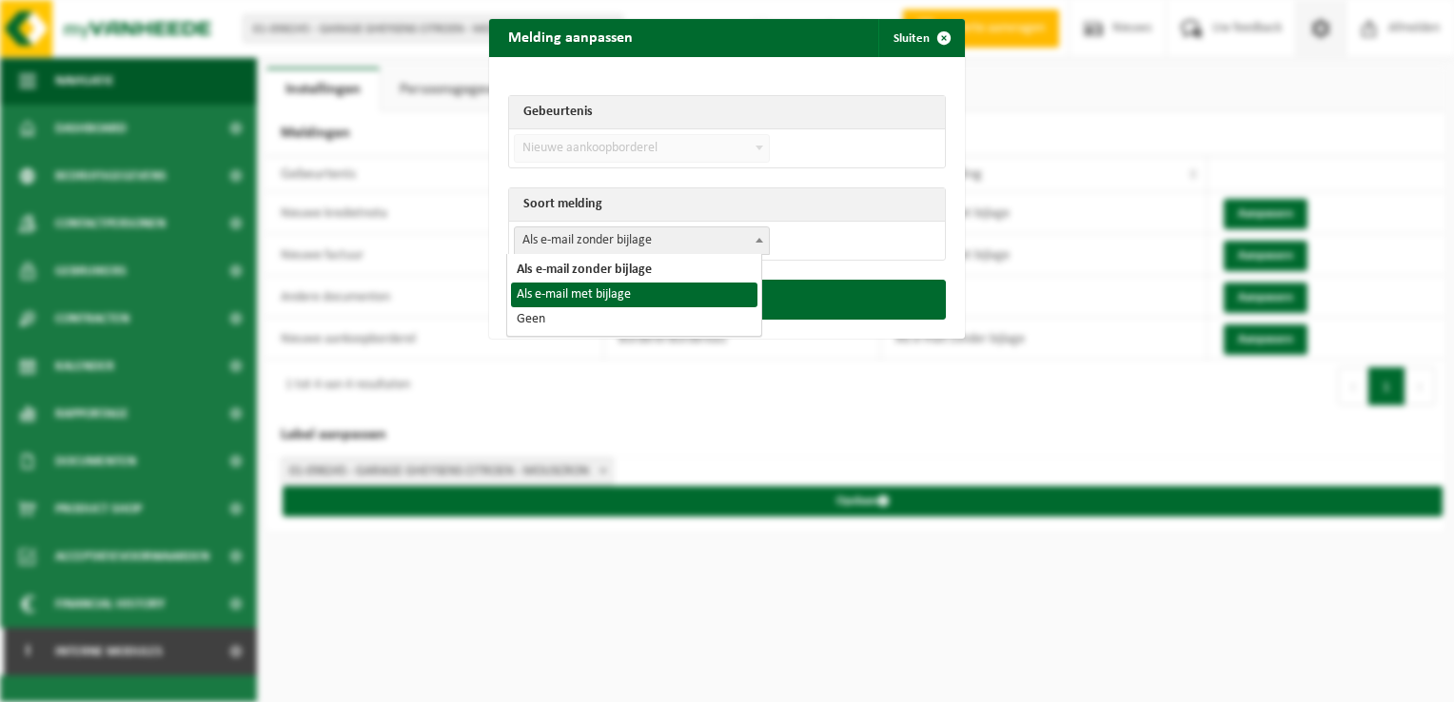
select select "3"
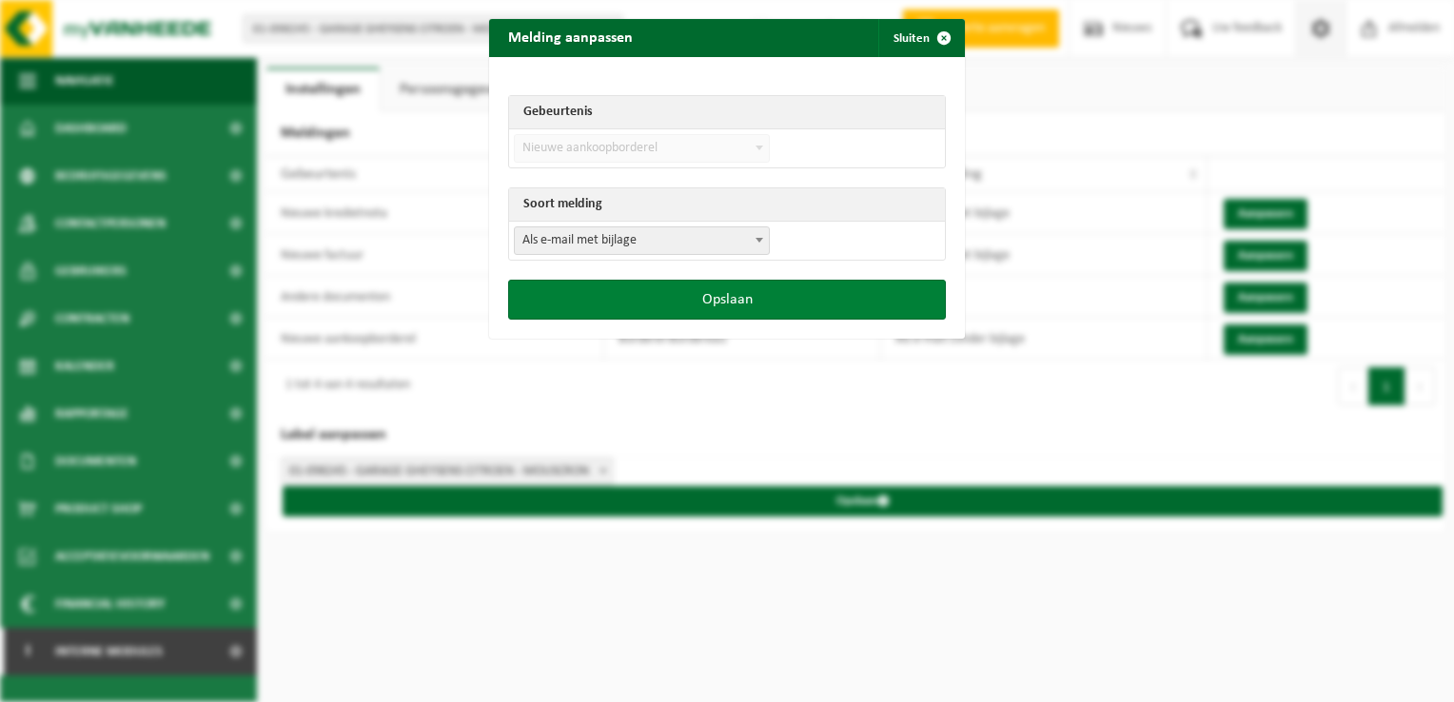
click at [764, 301] on button "Opslaan" at bounding box center [727, 300] width 438 height 40
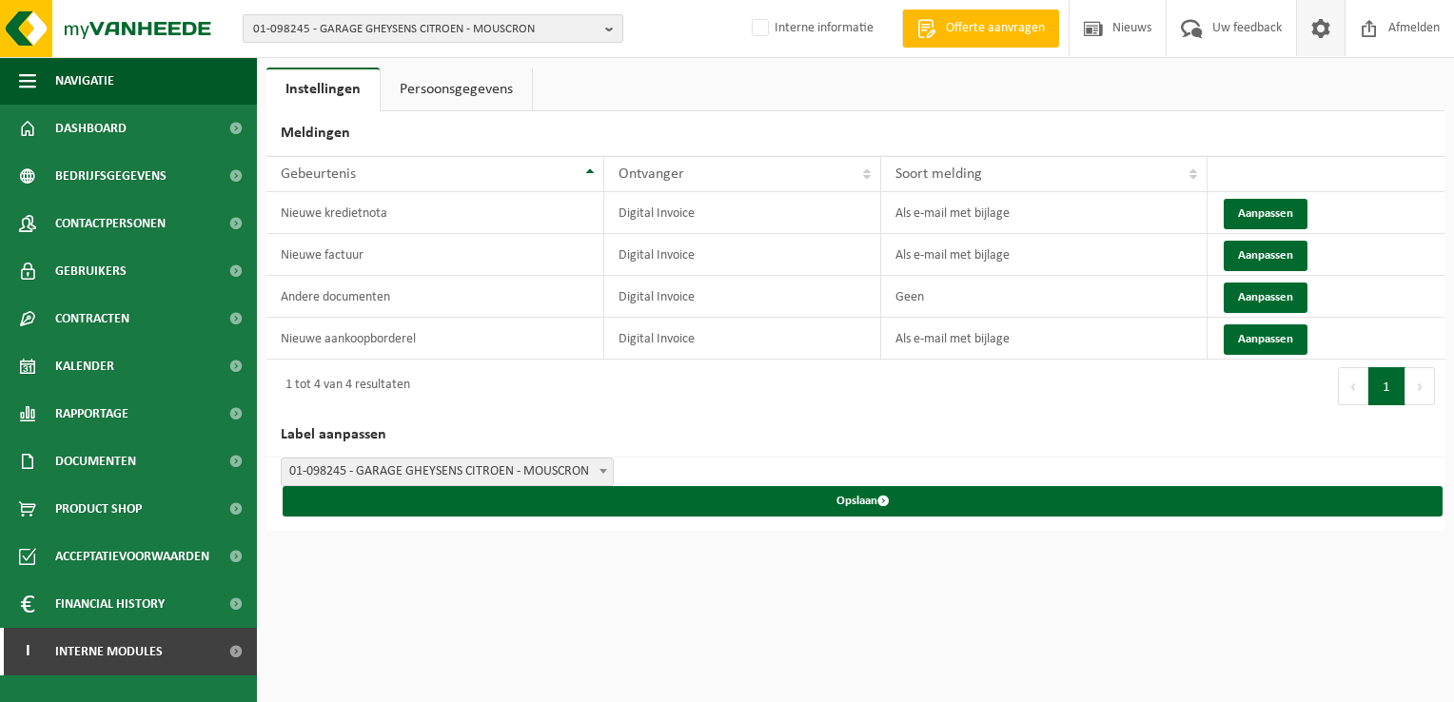
click at [335, 26] on span "01-098245 - GARAGE GHEYSENS CITROEN - MOUSCRON" at bounding box center [425, 29] width 345 height 29
paste input "10-781942"
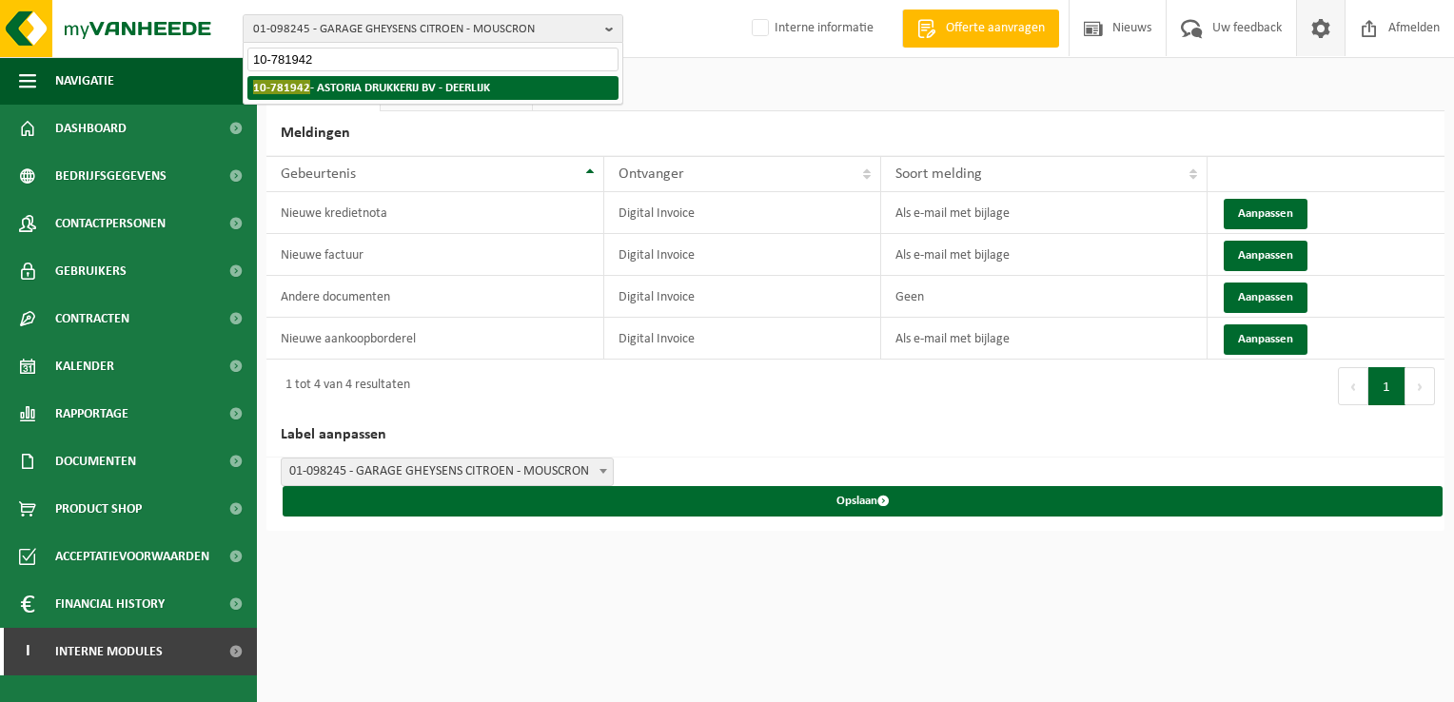
type input "10-781942"
click at [379, 93] on strong "10-781942 - ASTORIA DRUKKERIJ BV - DEERLIJK" at bounding box center [371, 87] width 237 height 14
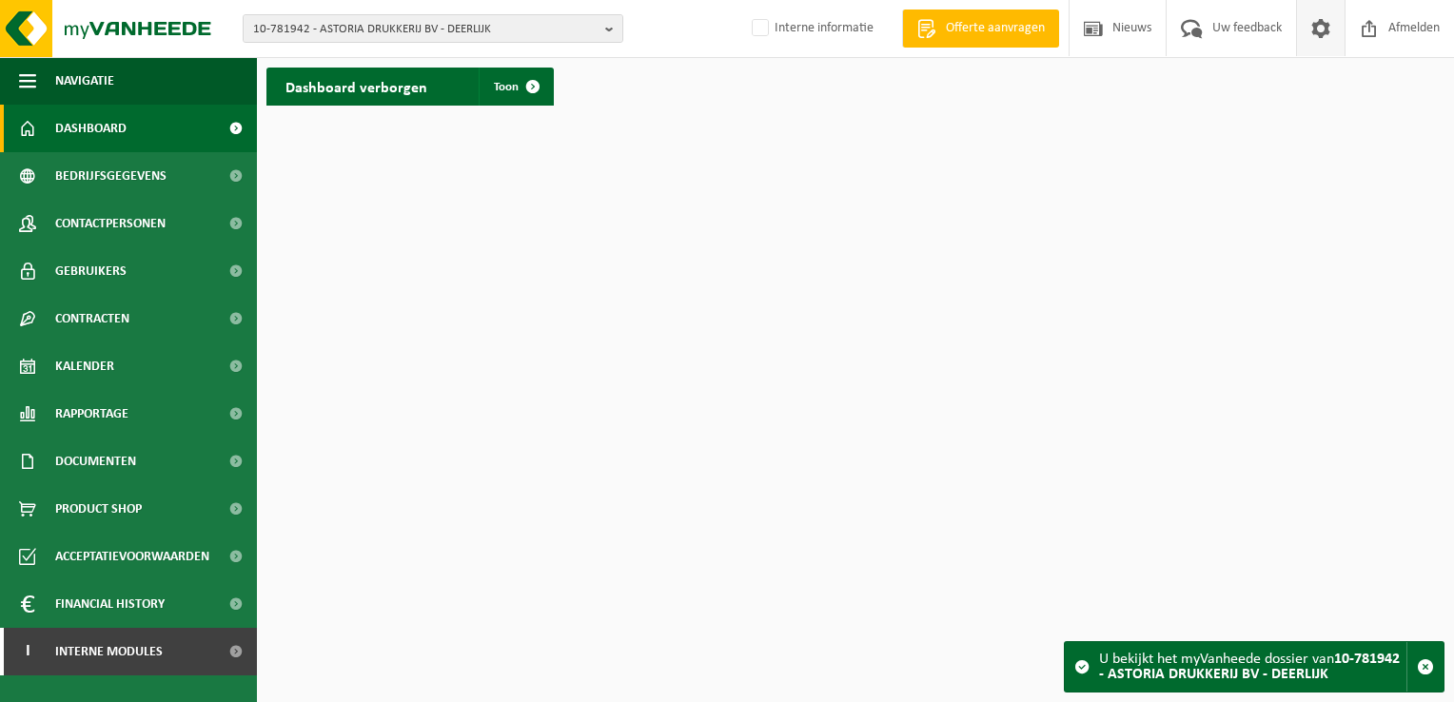
click at [1324, 32] on span at bounding box center [1321, 28] width 29 height 56
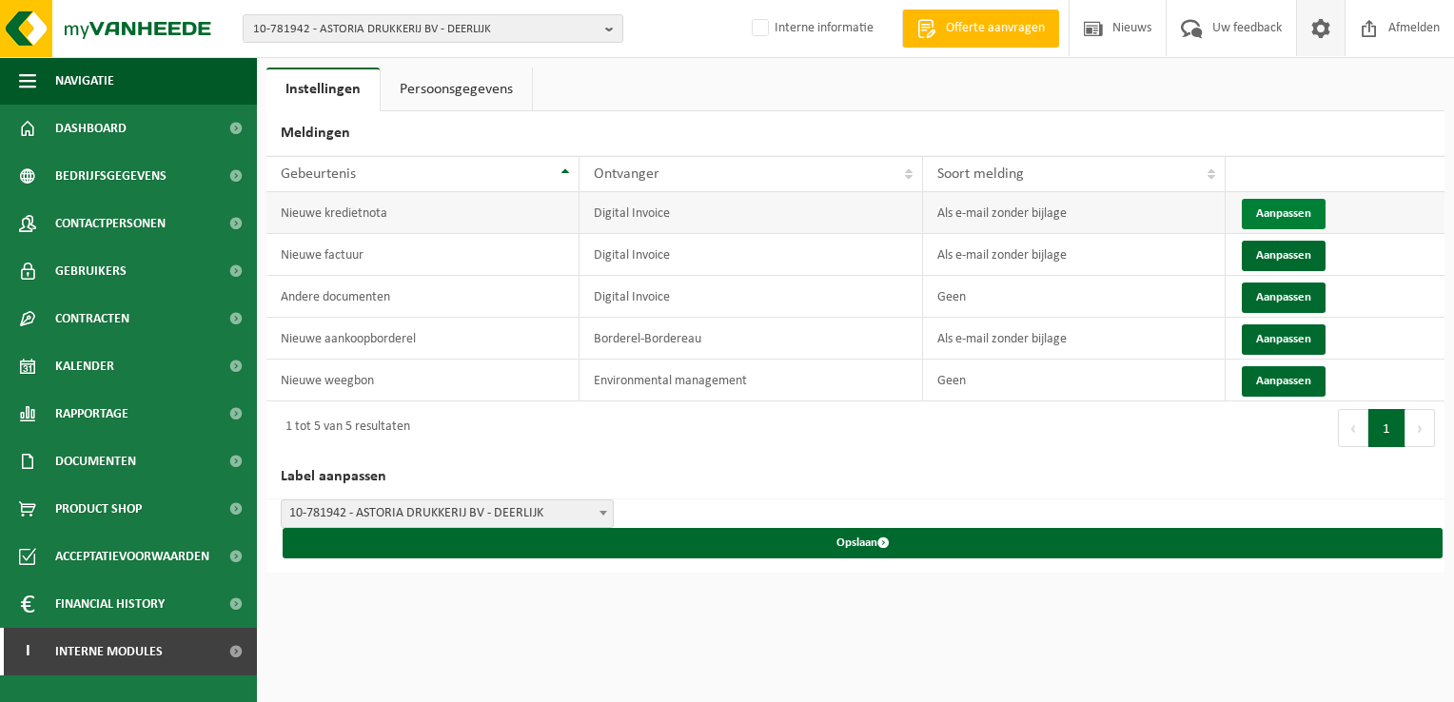
click at [1274, 208] on button "Aanpassen" at bounding box center [1284, 214] width 84 height 30
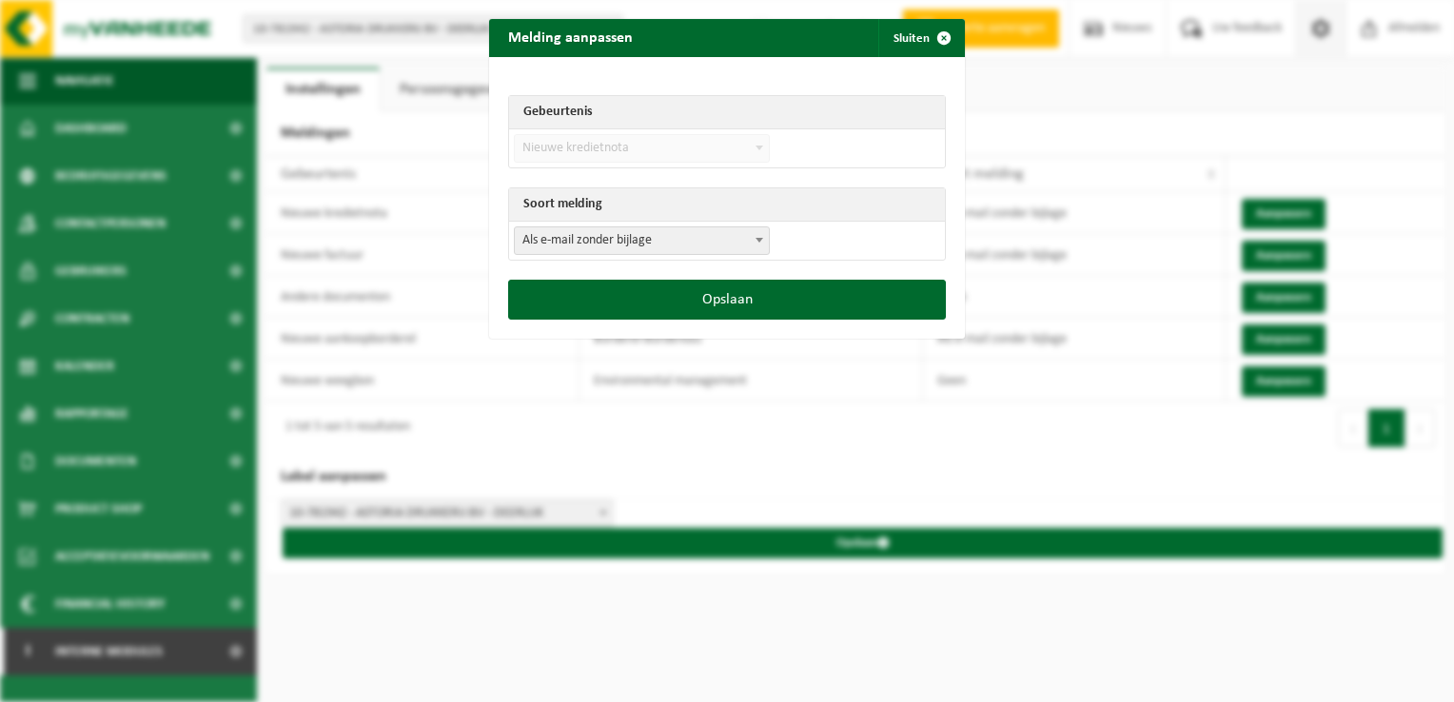
click at [684, 242] on span "Als e-mail zonder bijlage" at bounding box center [642, 240] width 254 height 27
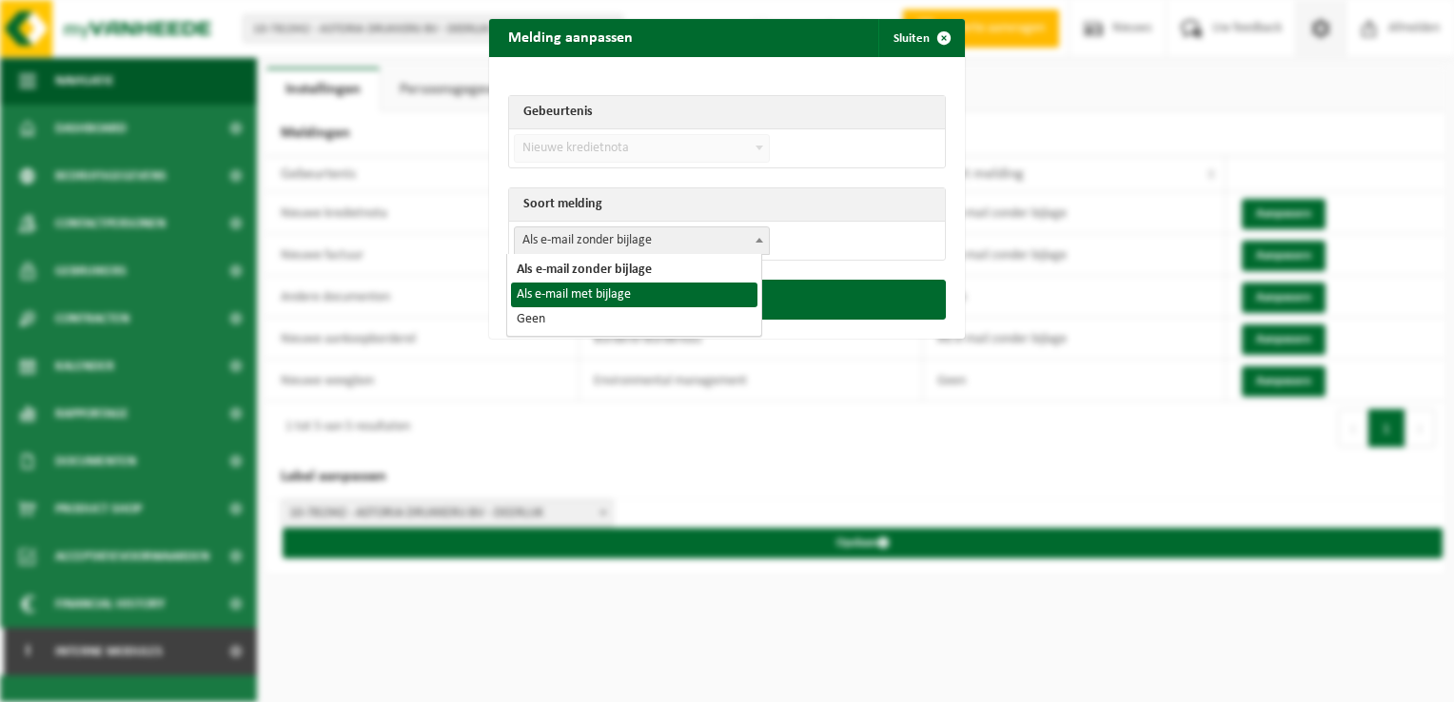
select select "3"
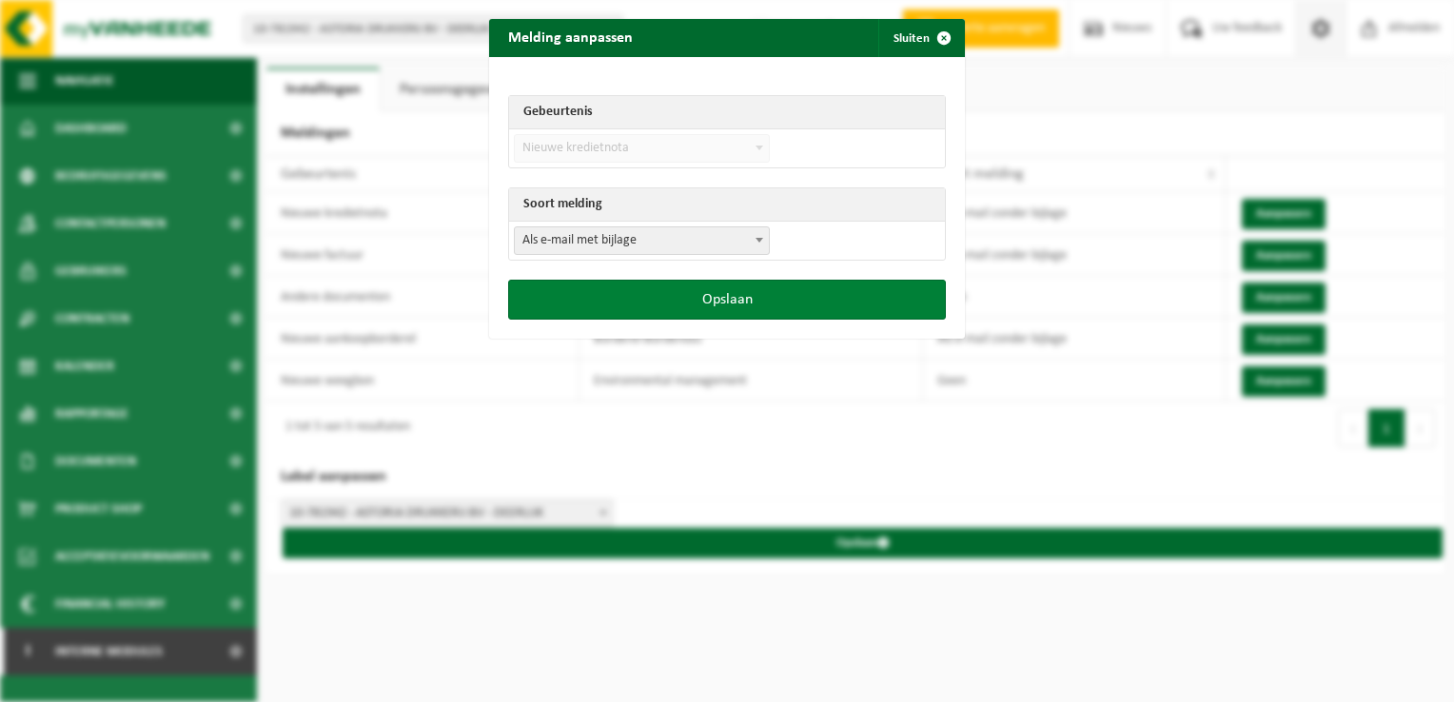
click at [689, 302] on button "Opslaan" at bounding box center [727, 300] width 438 height 40
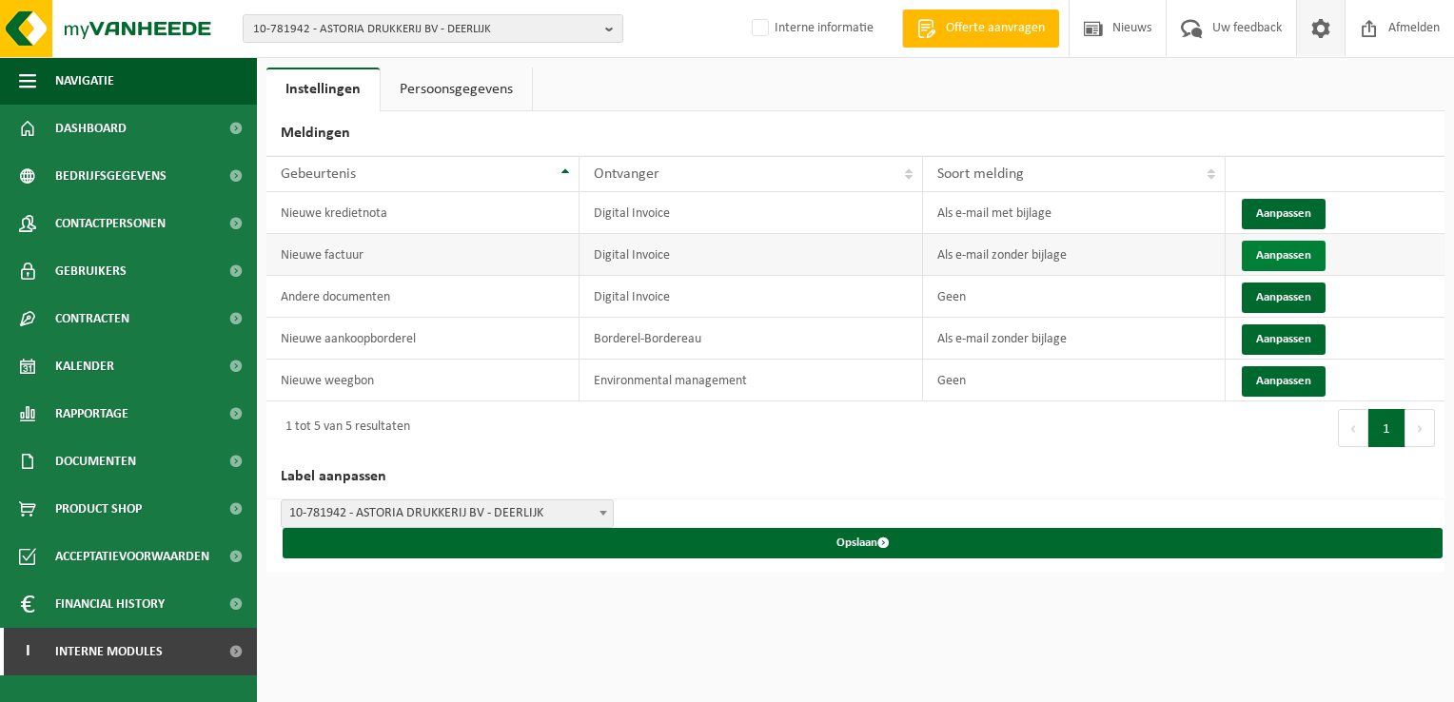
click at [1268, 252] on button "Aanpassen" at bounding box center [1284, 256] width 84 height 30
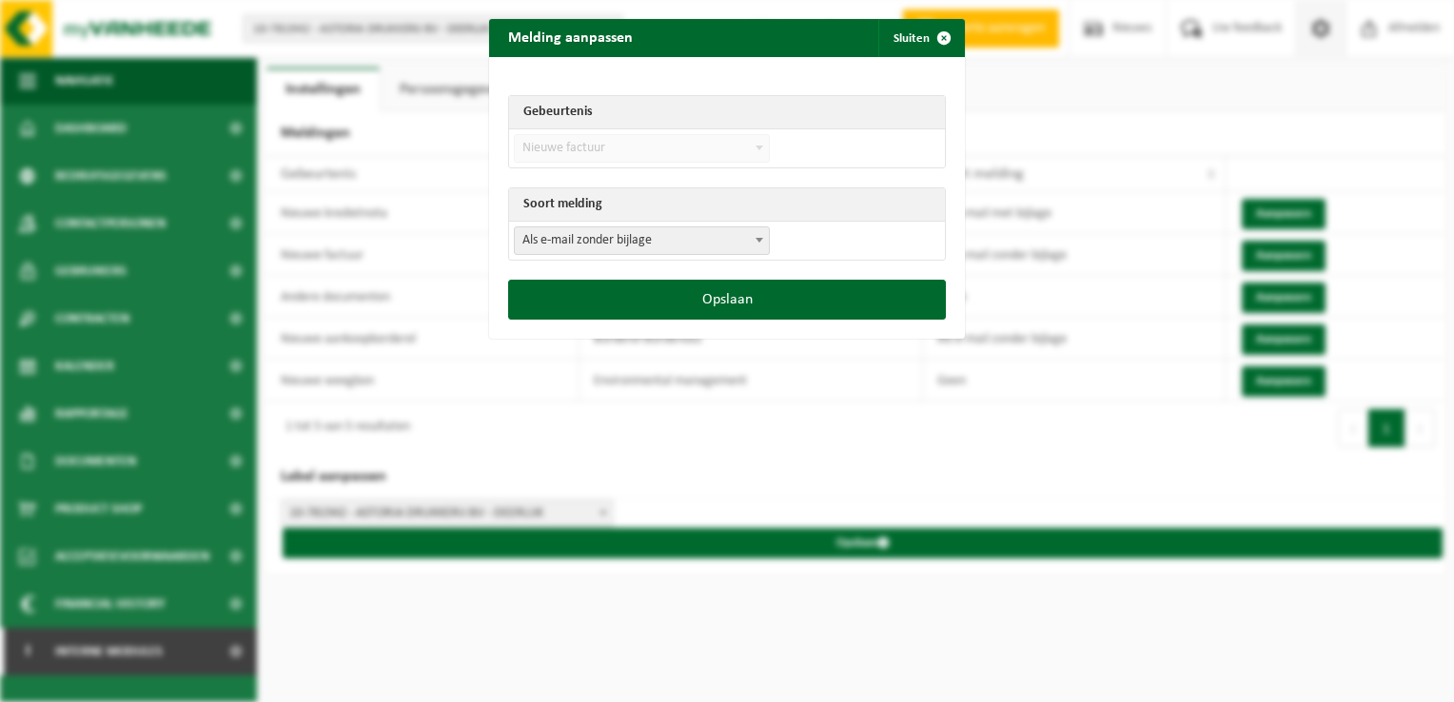
click at [678, 234] on span "Als e-mail zonder bijlage" at bounding box center [642, 240] width 254 height 27
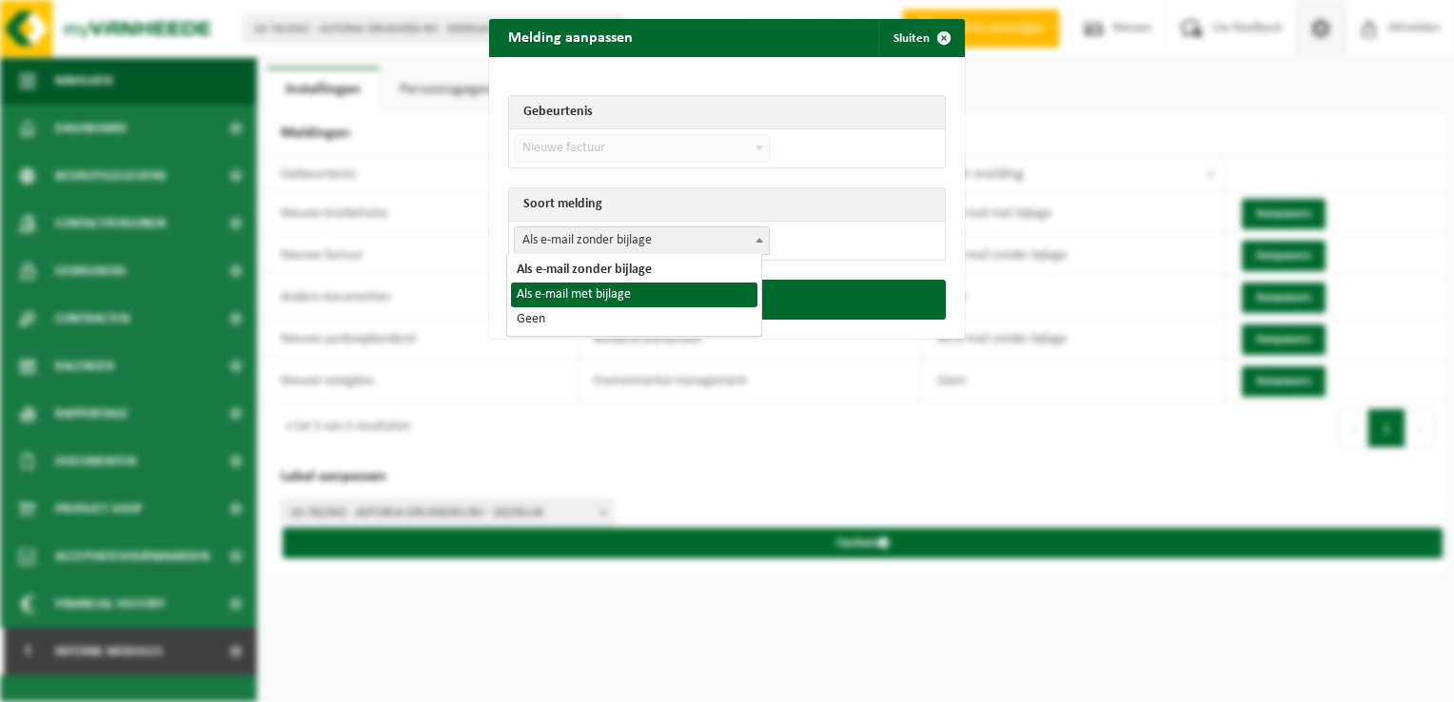
select select "3"
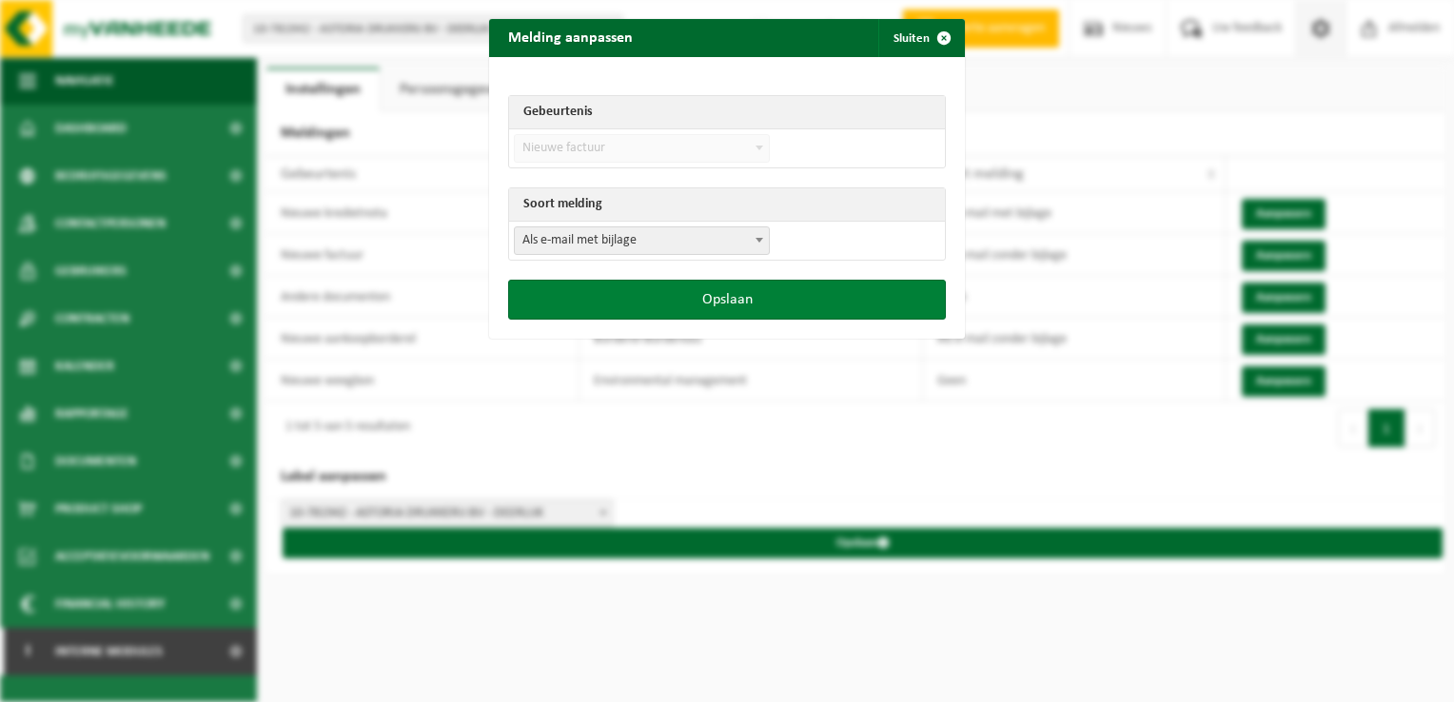
click at [746, 304] on button "Opslaan" at bounding box center [727, 300] width 438 height 40
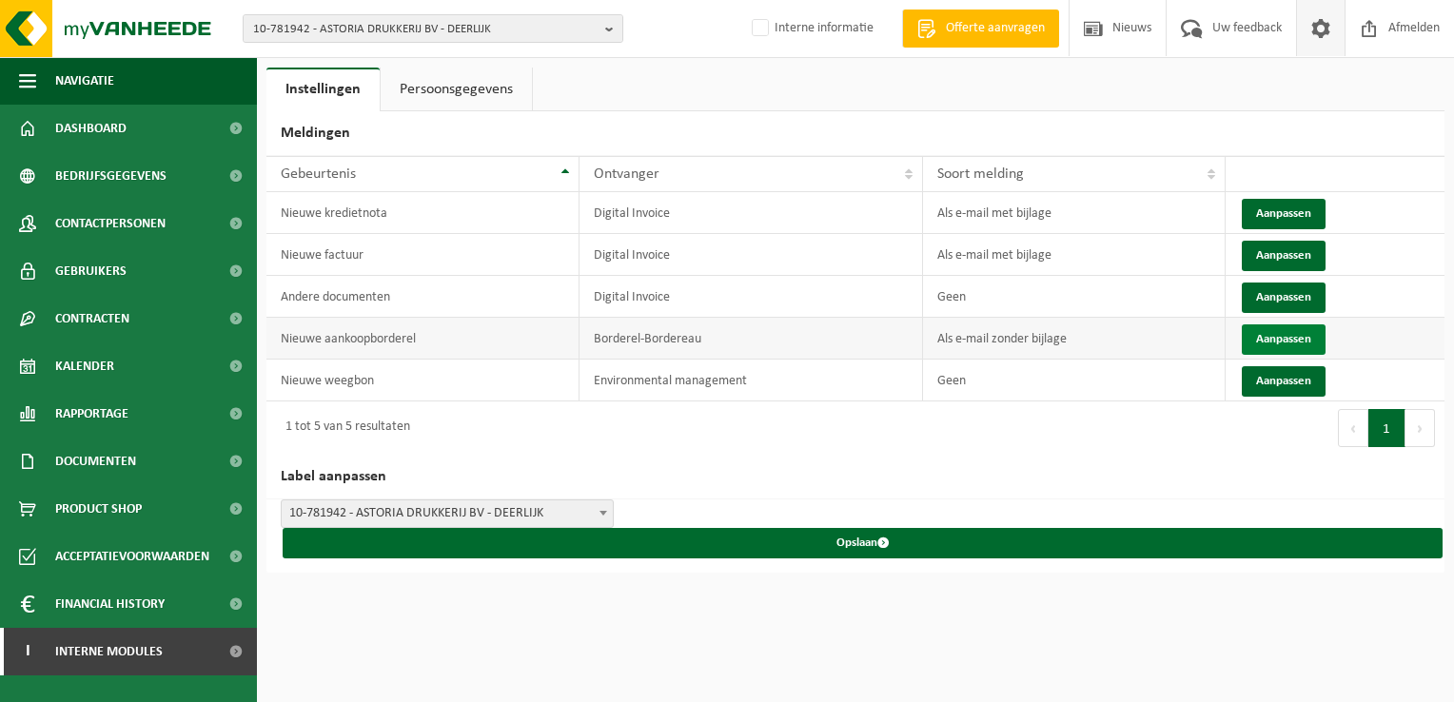
click at [1279, 342] on button "Aanpassen" at bounding box center [1284, 340] width 84 height 30
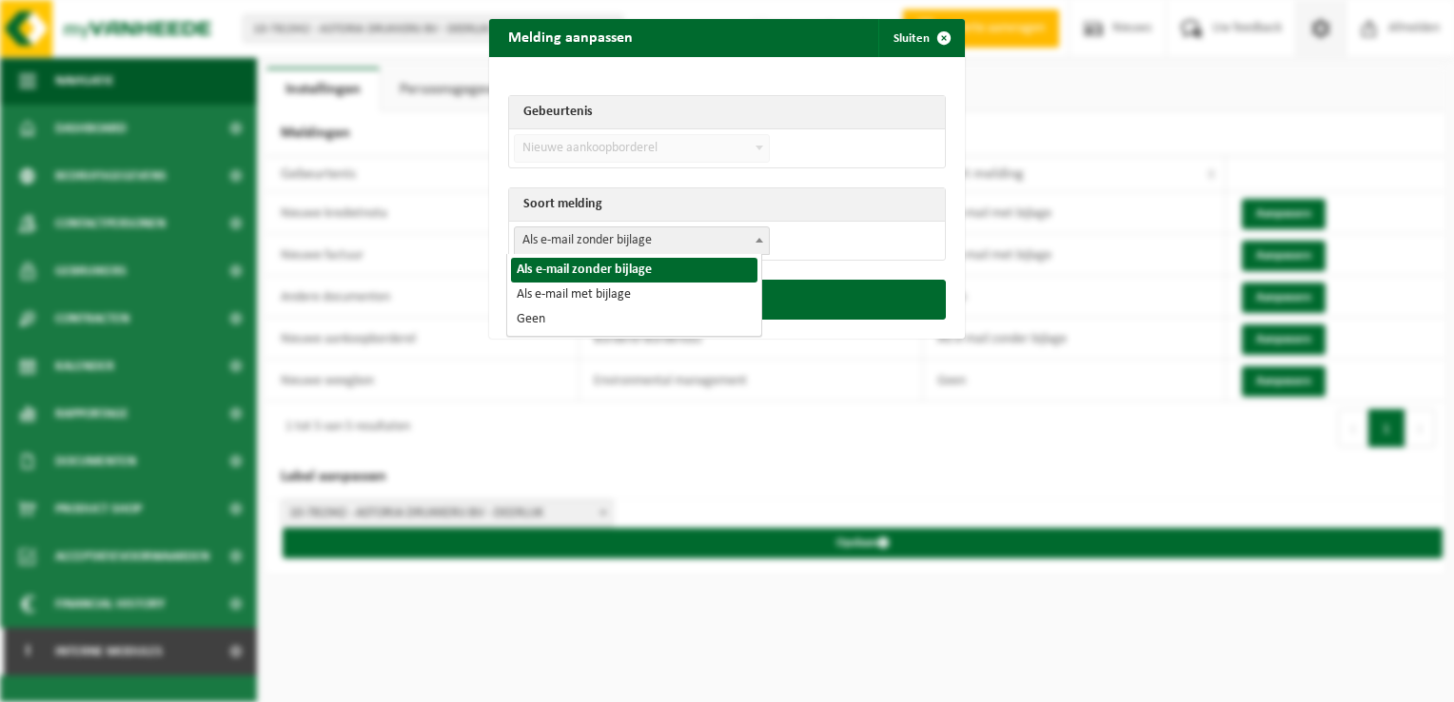
click at [640, 247] on span "Als e-mail zonder bijlage" at bounding box center [642, 240] width 254 height 27
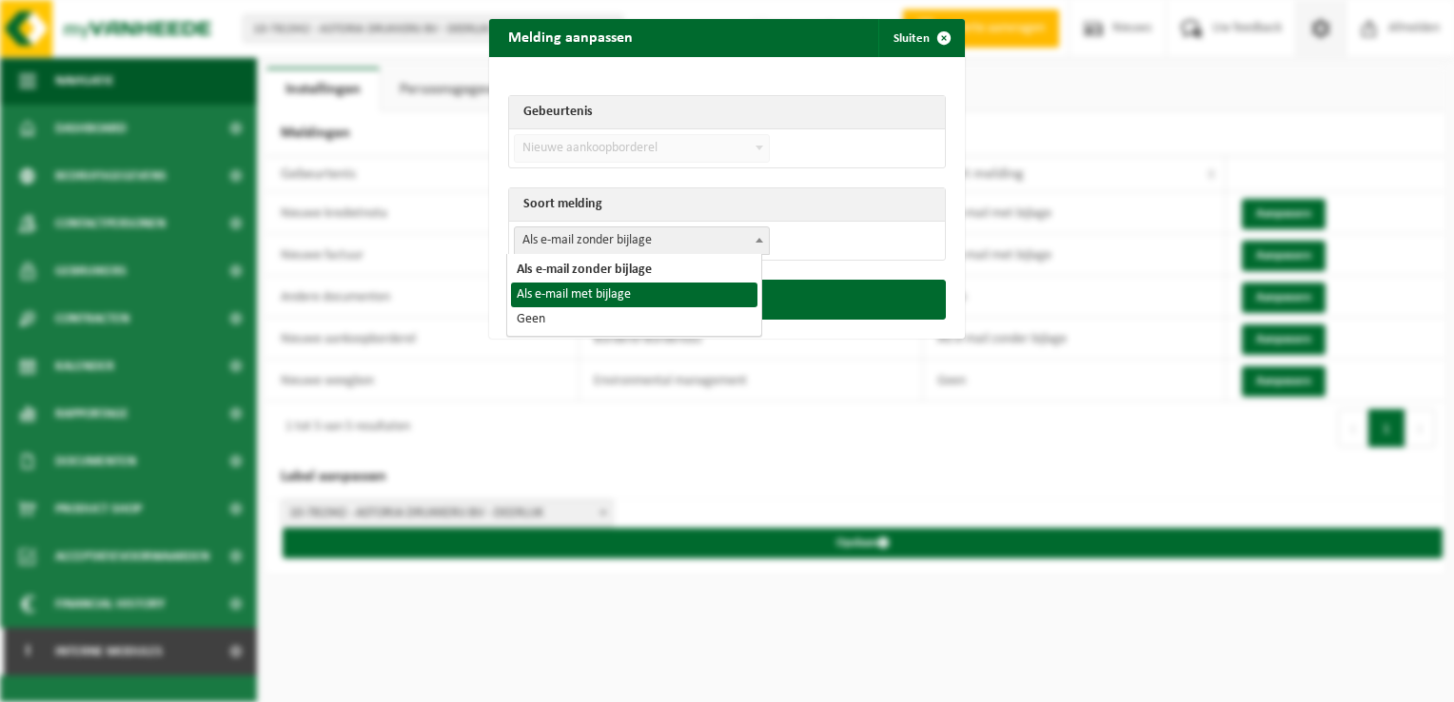
select select "3"
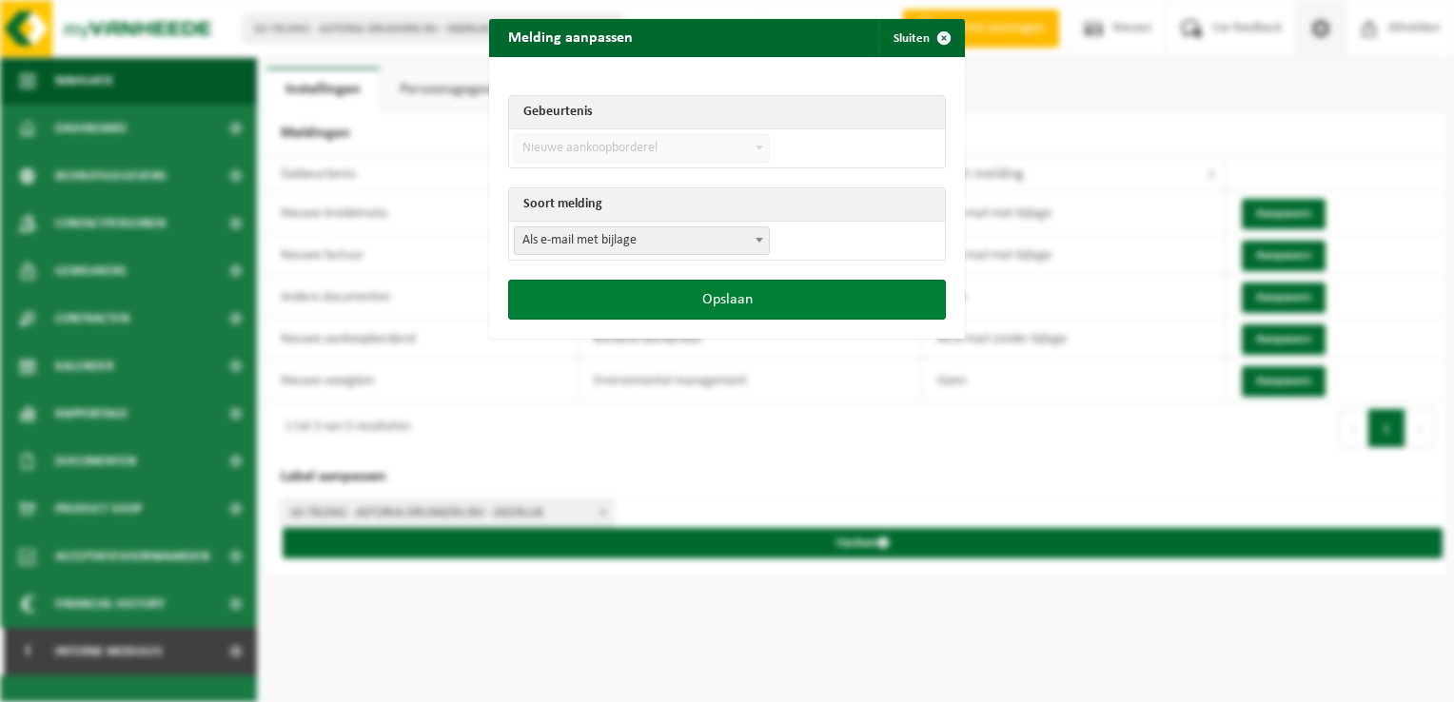
click at [713, 306] on button "Opslaan" at bounding box center [727, 300] width 438 height 40
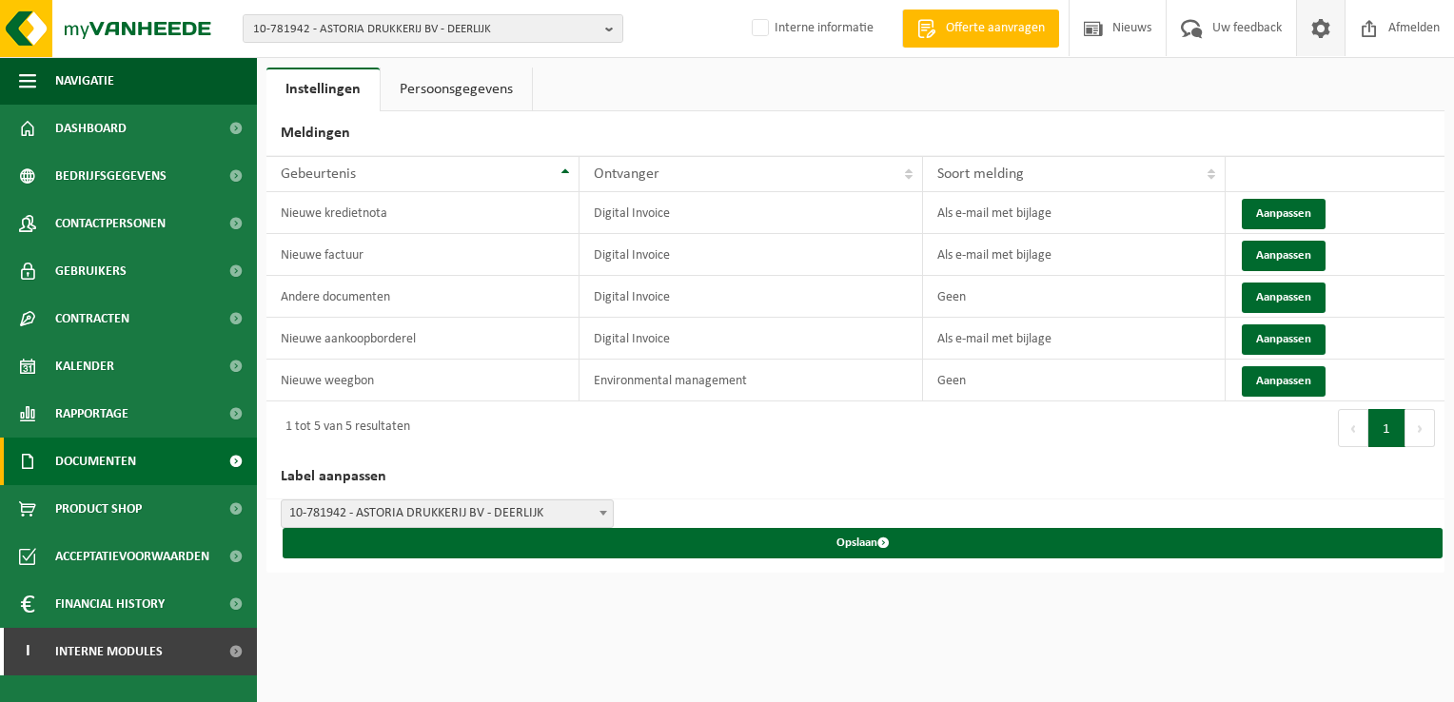
click at [134, 464] on span "Documenten" at bounding box center [95, 462] width 81 height 48
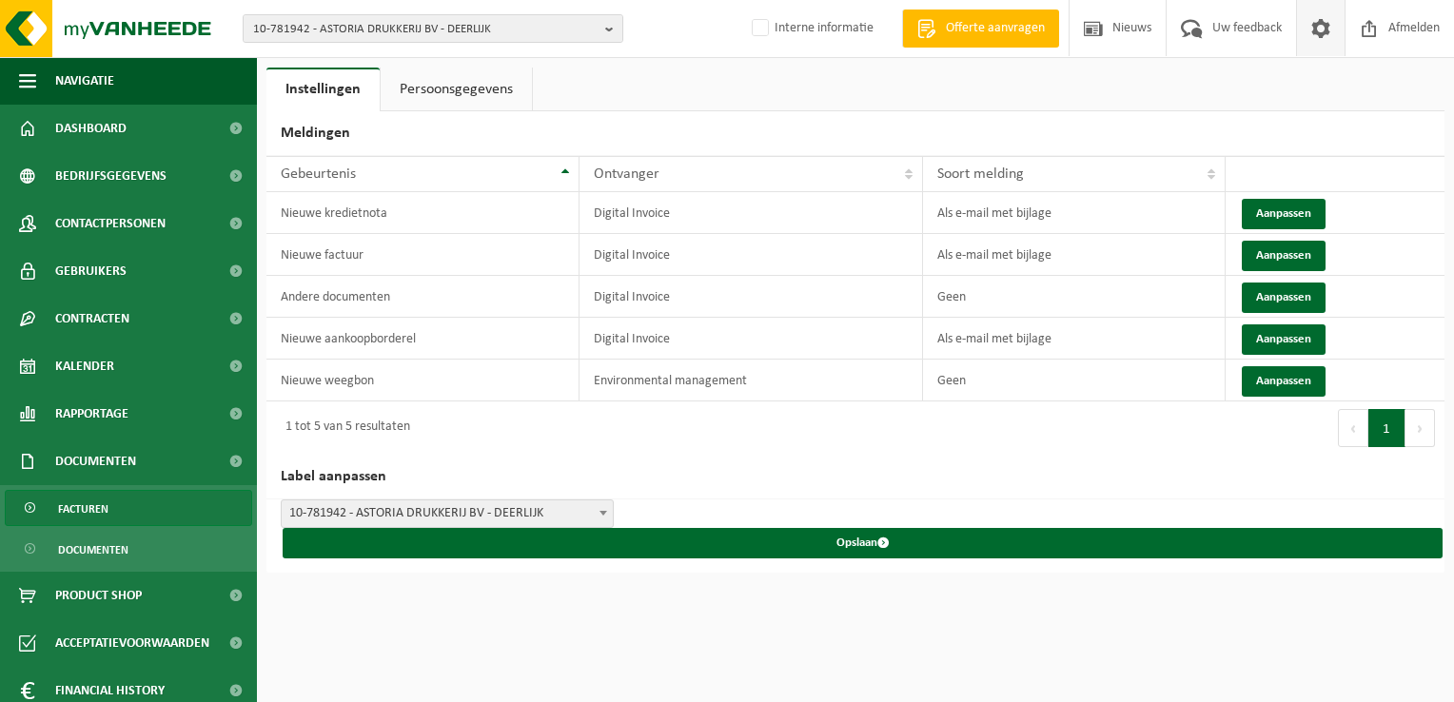
click at [105, 508] on span "Facturen" at bounding box center [83, 509] width 50 height 36
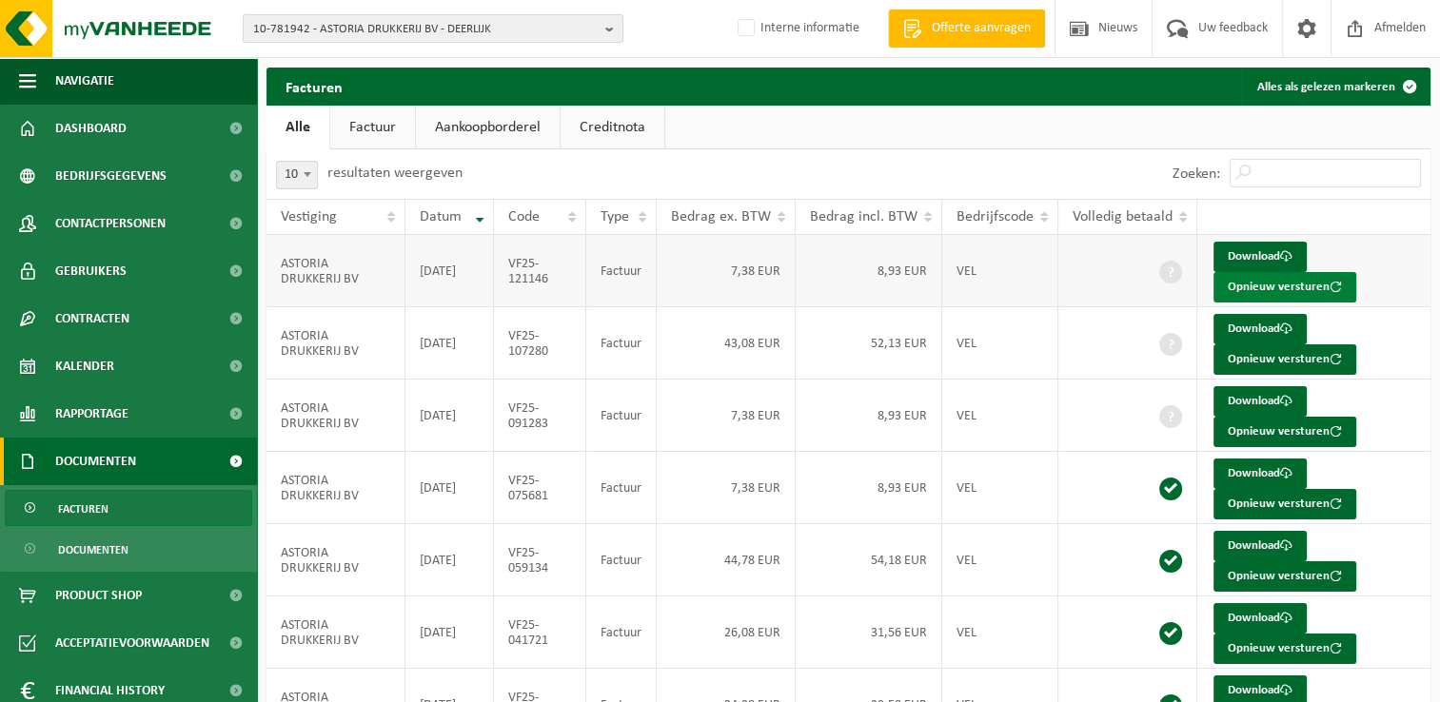
click at [1270, 285] on button "Opnieuw versturen" at bounding box center [1285, 287] width 143 height 30
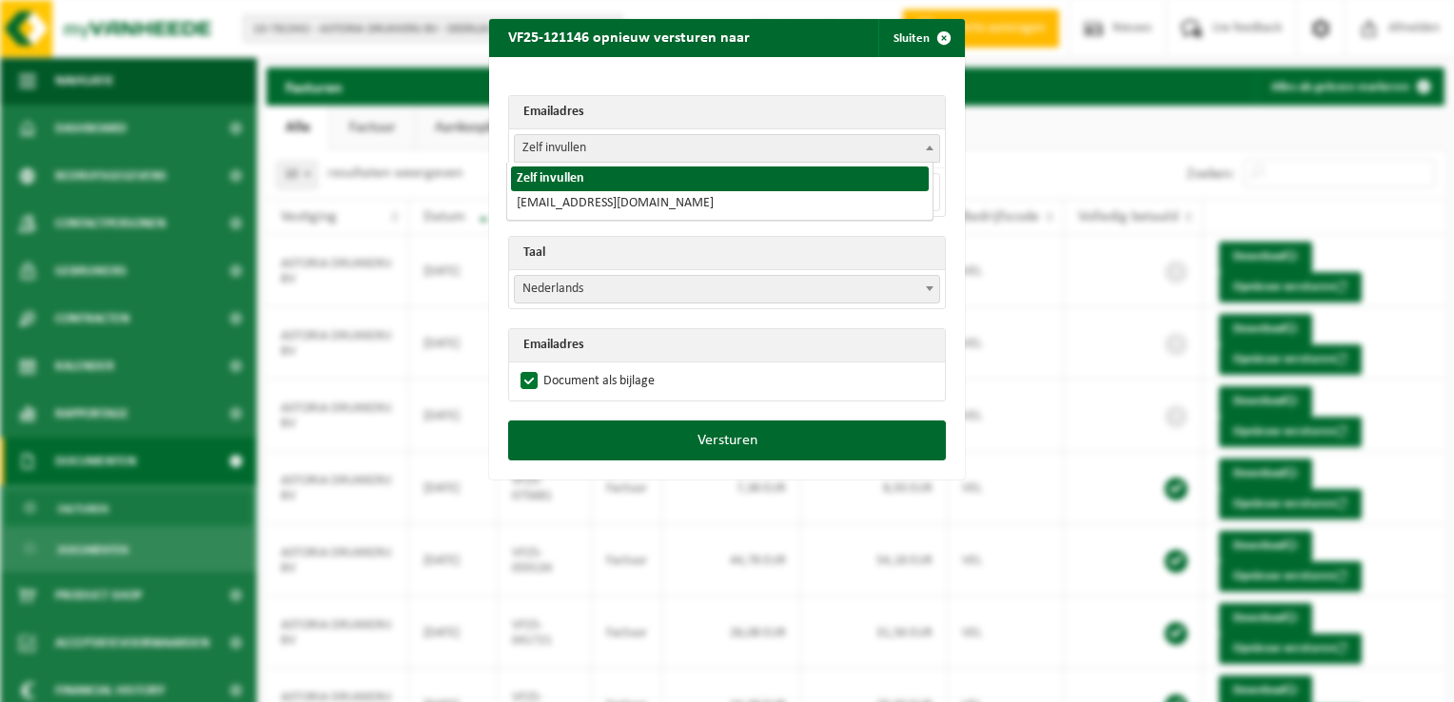
click at [552, 135] on span "Zelf invullen" at bounding box center [727, 148] width 425 height 27
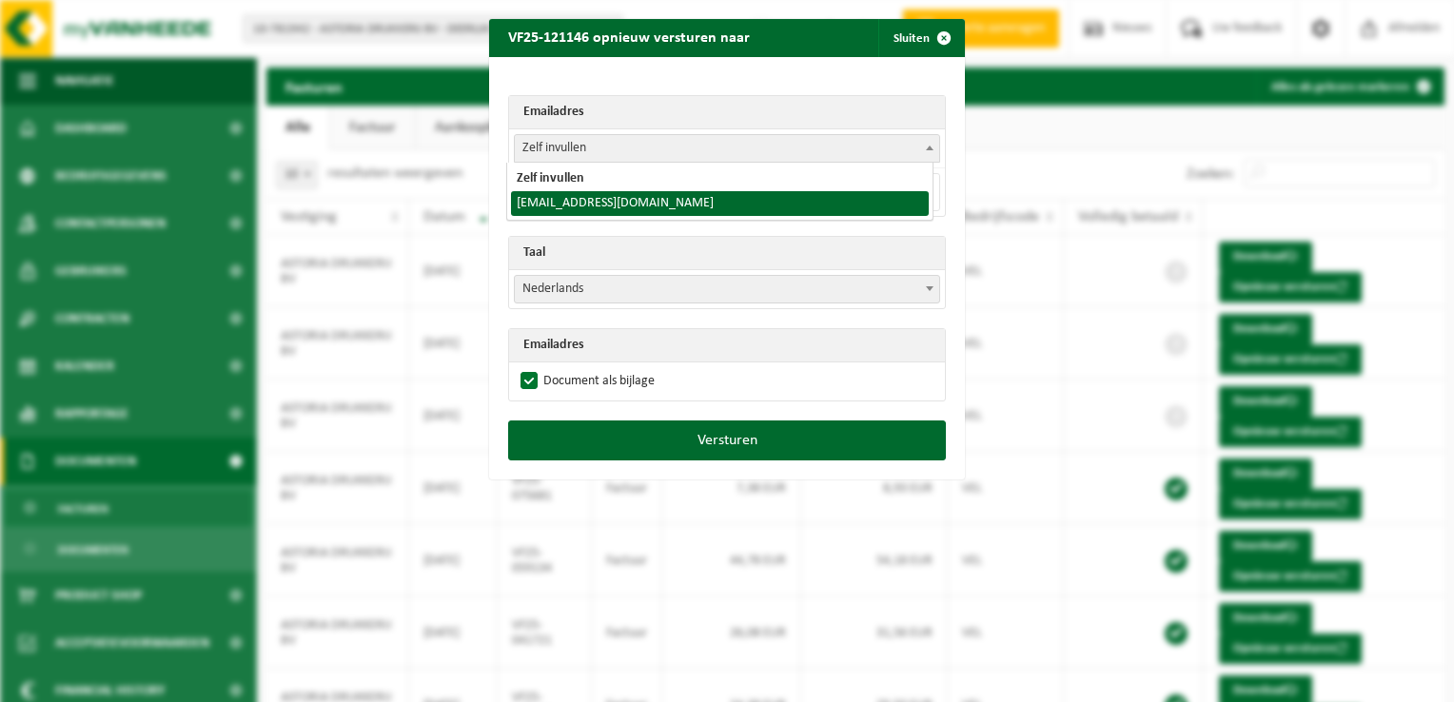
select select "[EMAIL_ADDRESS][DOMAIN_NAME]"
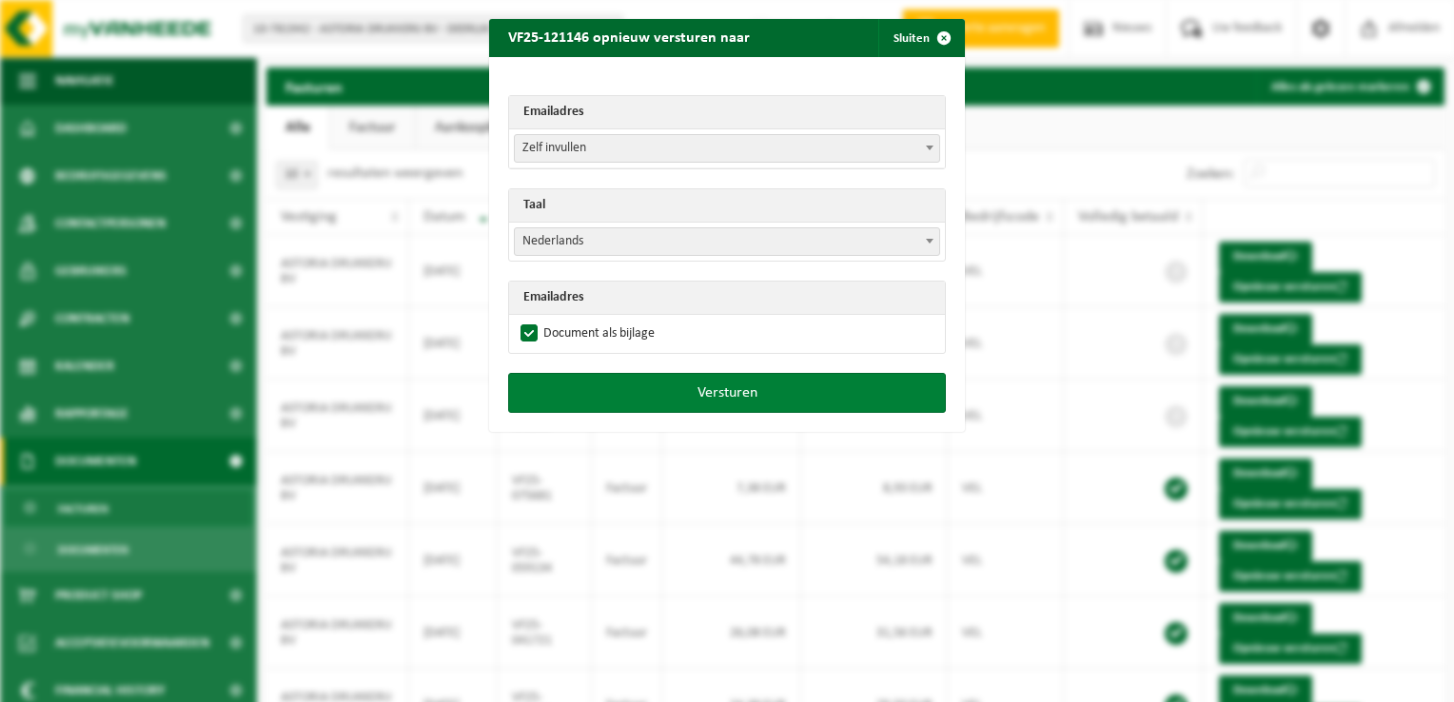
click at [741, 398] on button "Versturen" at bounding box center [727, 393] width 438 height 40
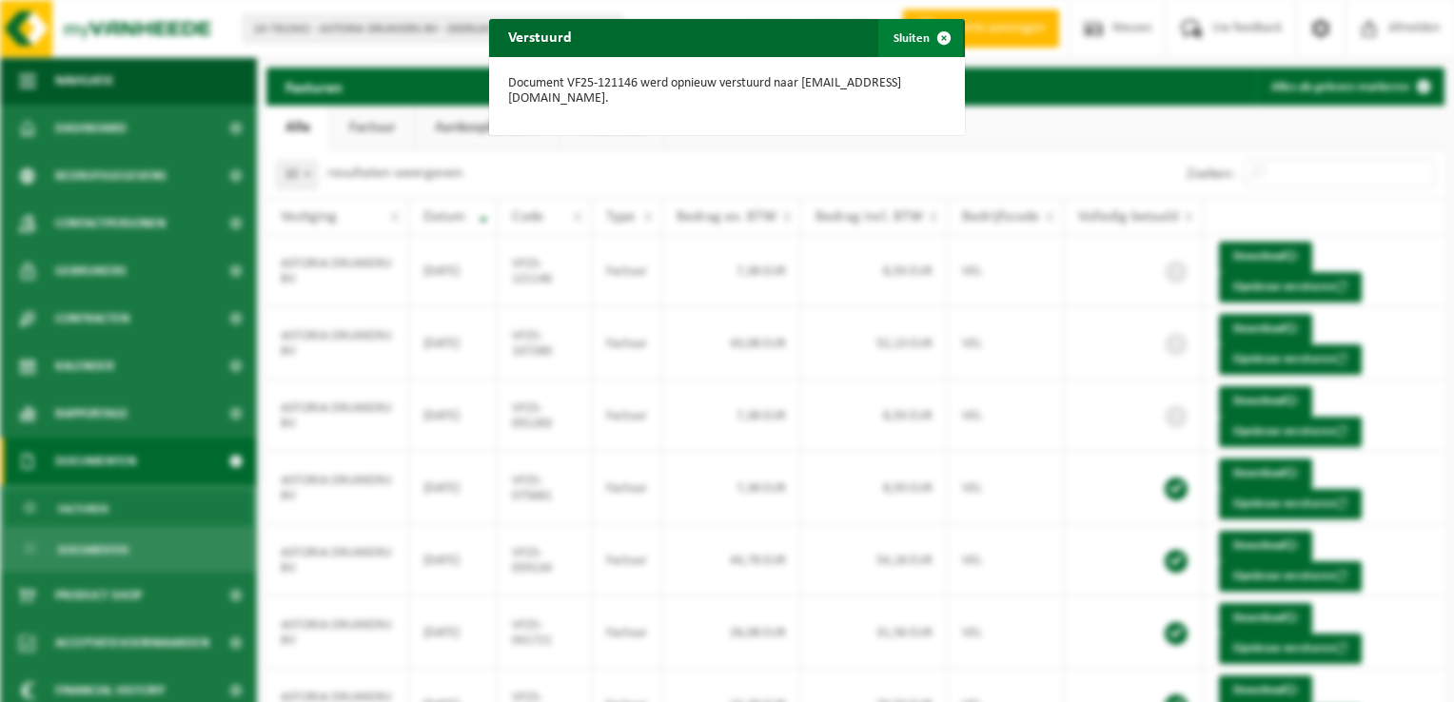
click at [941, 34] on span "button" at bounding box center [944, 38] width 38 height 38
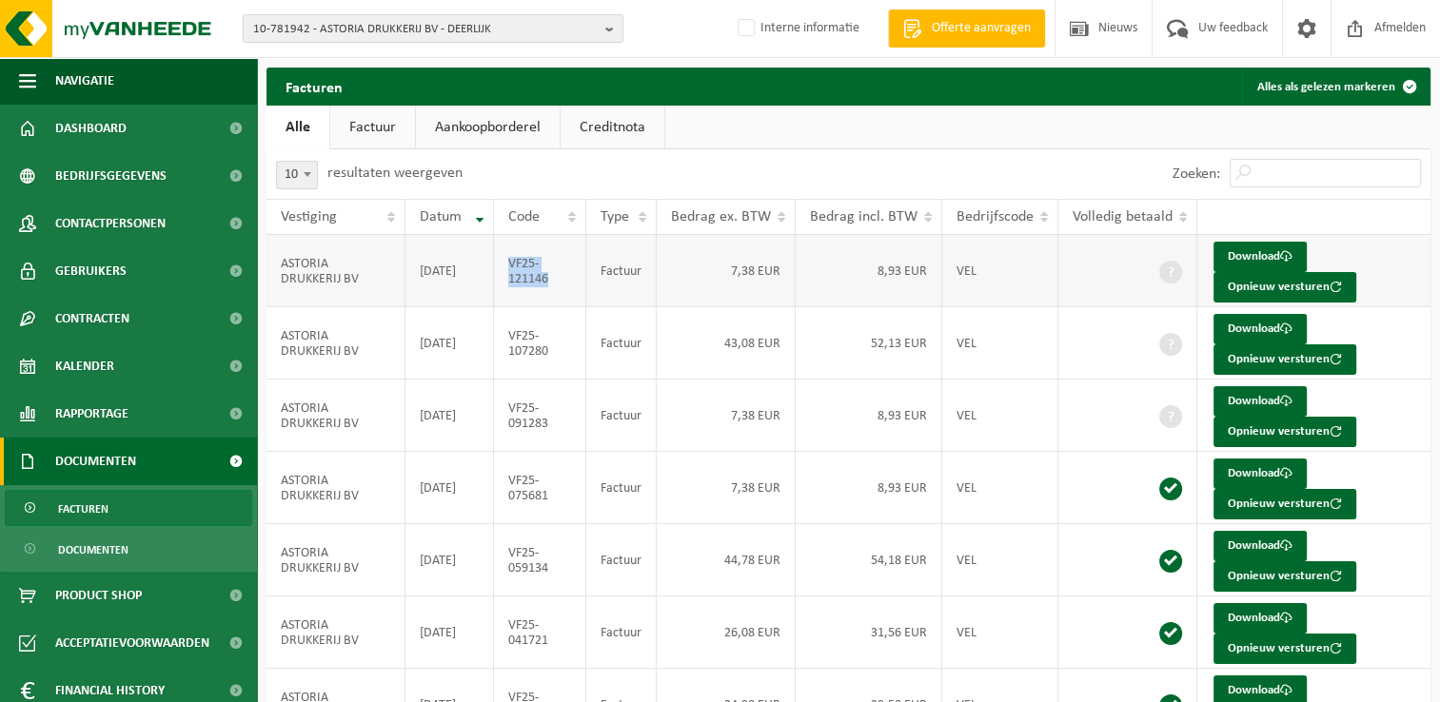
drag, startPoint x: 564, startPoint y: 284, endPoint x: 509, endPoint y: 257, distance: 61.3
click at [509, 257] on td "VF25-121146" at bounding box center [540, 271] width 92 height 72
copy td "VF25-121146"
click at [335, 38] on span "10-781942 - ASTORIA DRUKKERIJ BV - DEERLIJK" at bounding box center [425, 29] width 345 height 29
paste input "01-071551"
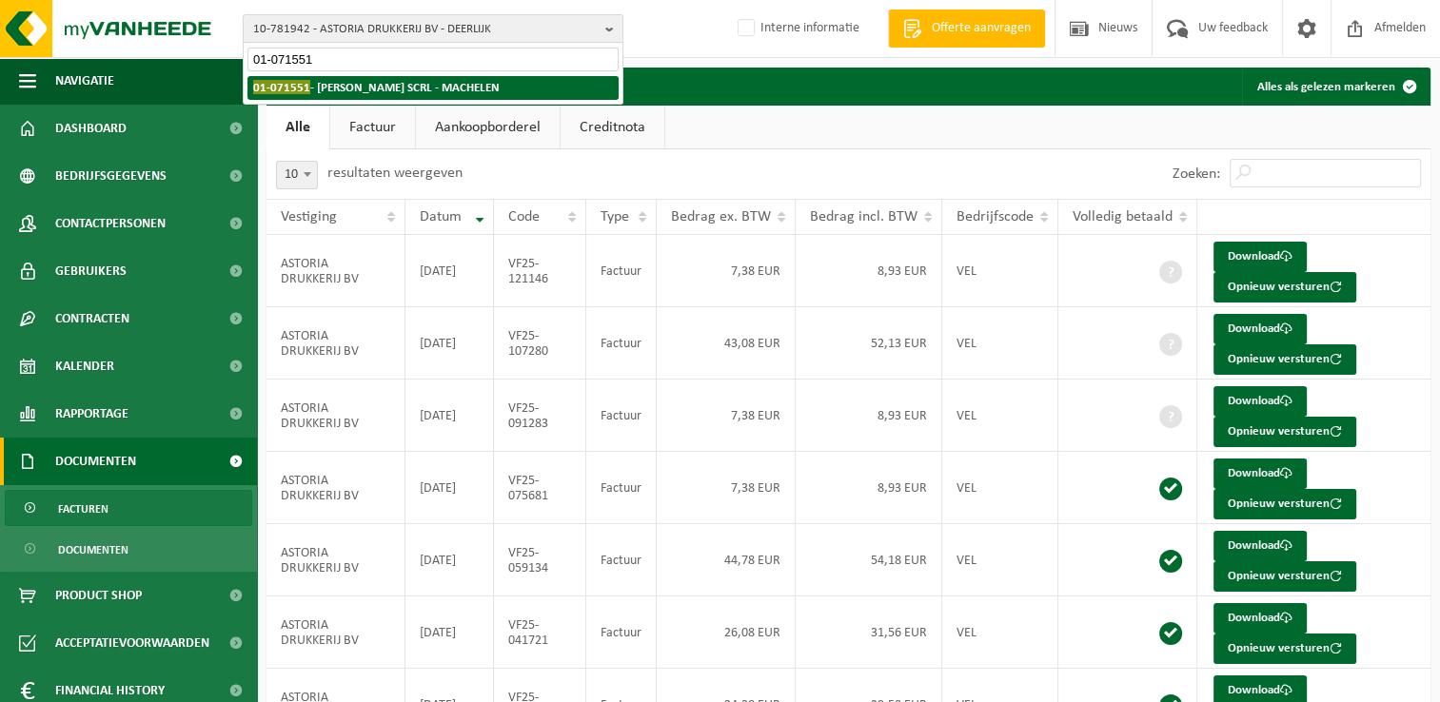
type input "01-071551"
click at [370, 78] on li "01-071551 - BERGAMINI SCRL - MACHELEN" at bounding box center [432, 88] width 371 height 24
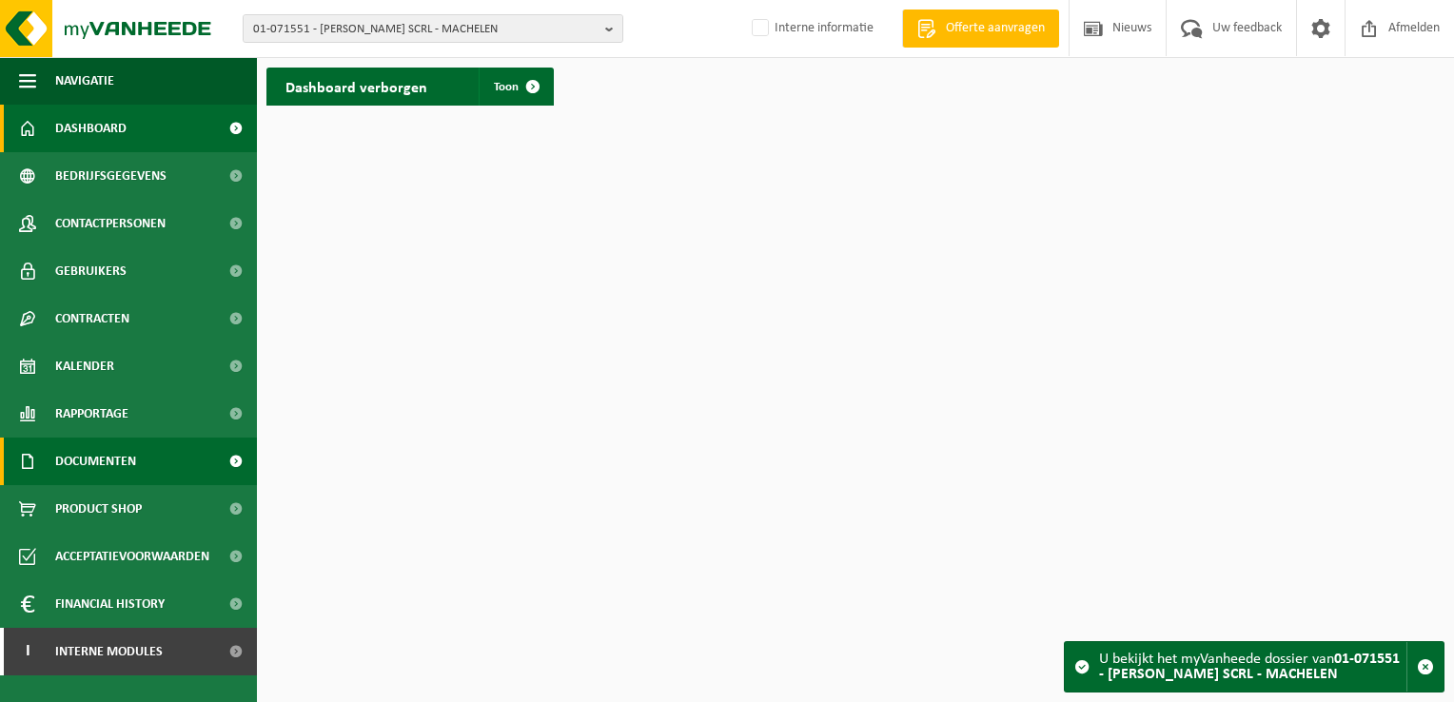
click at [161, 464] on link "Documenten" at bounding box center [128, 462] width 257 height 48
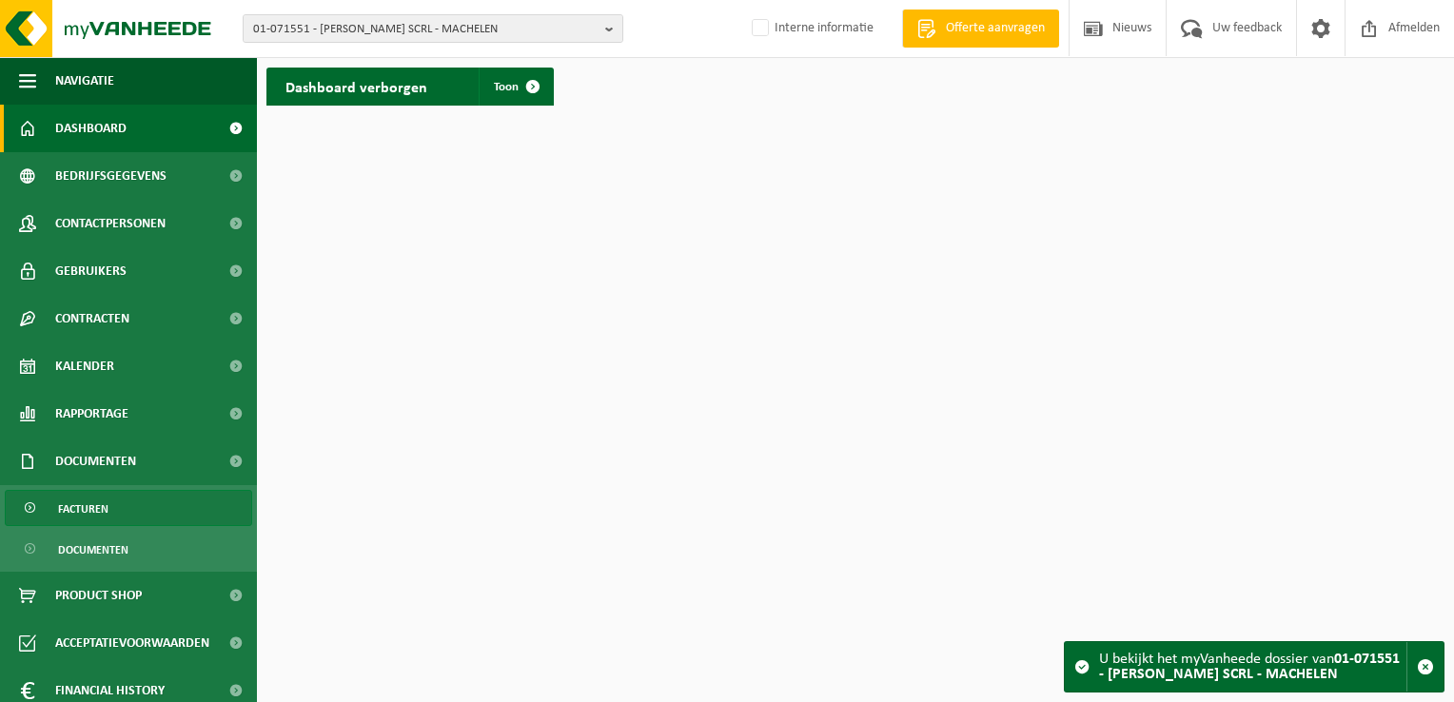
click at [143, 503] on link "Facturen" at bounding box center [128, 508] width 247 height 36
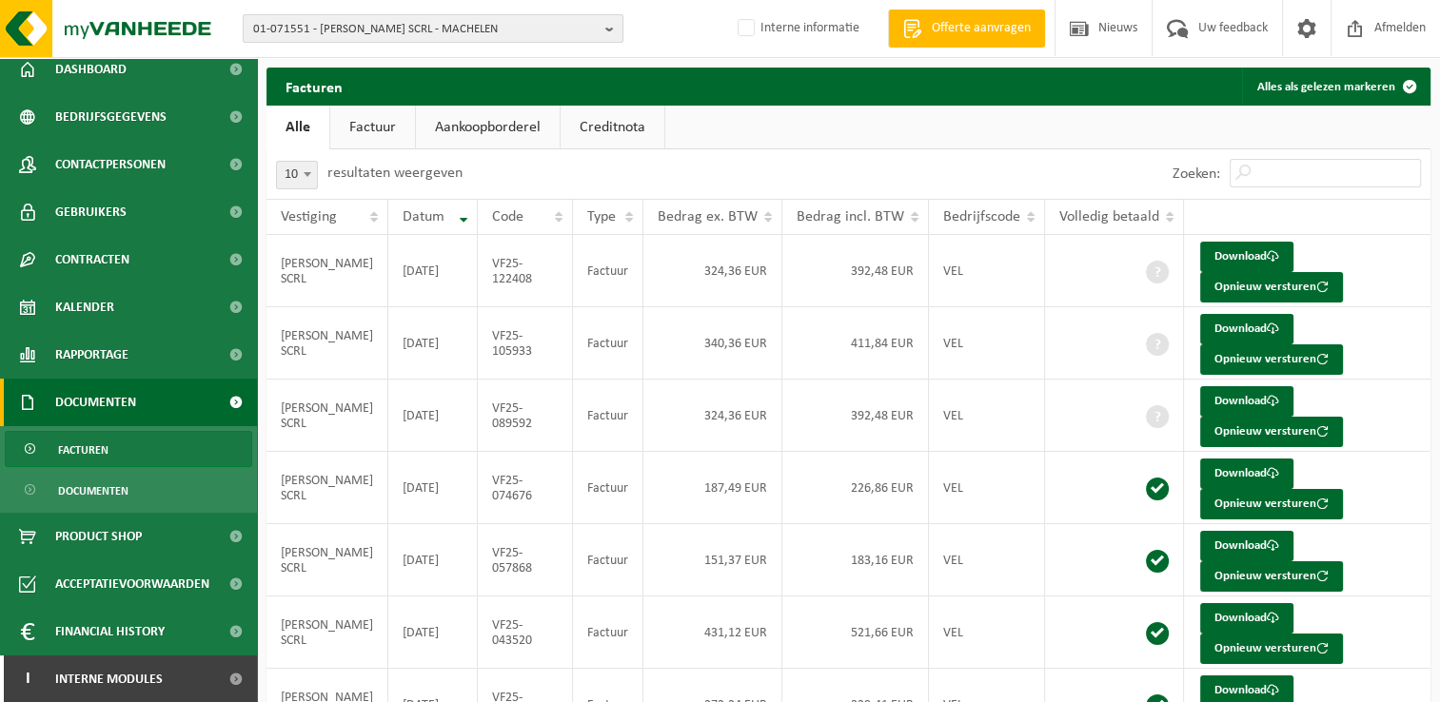
click at [371, 25] on span "01-071551 - [PERSON_NAME] SCRL - MACHELEN" at bounding box center [425, 29] width 345 height 29
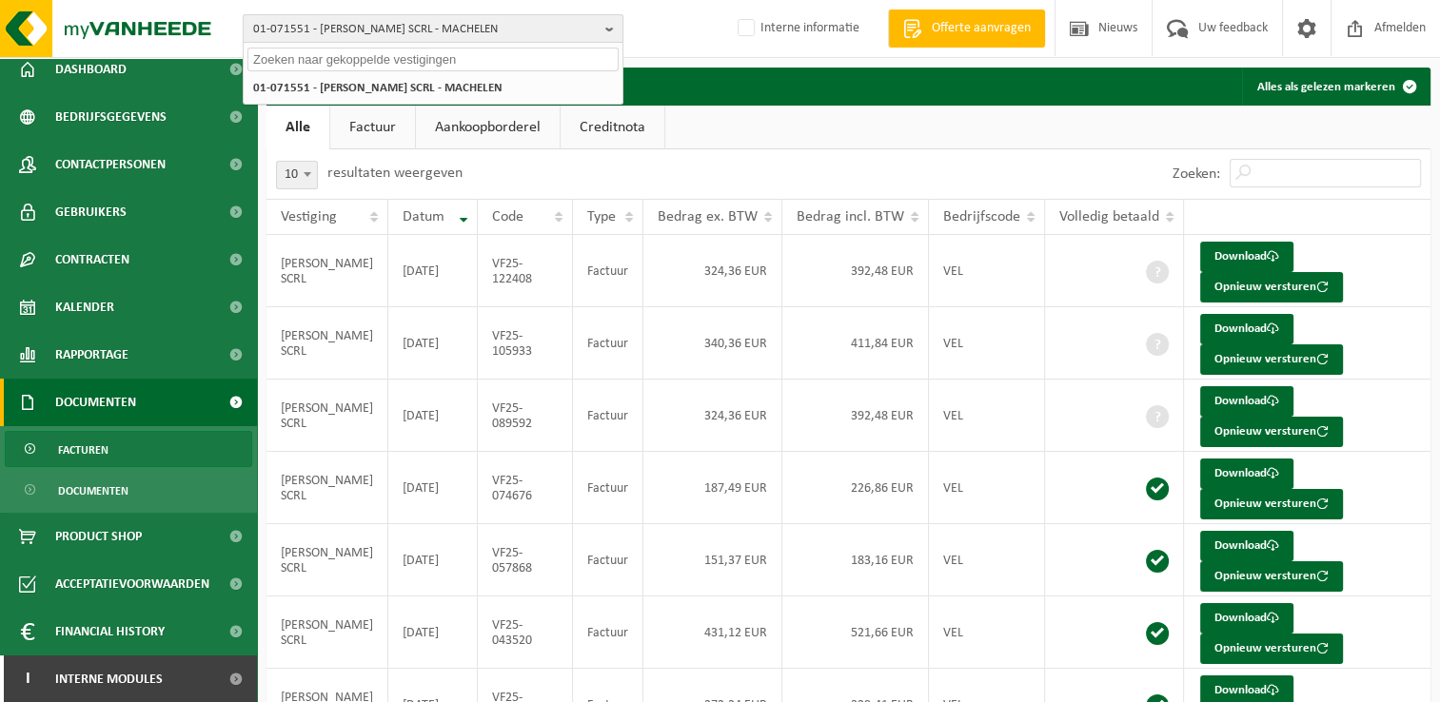
paste input "10-896490"
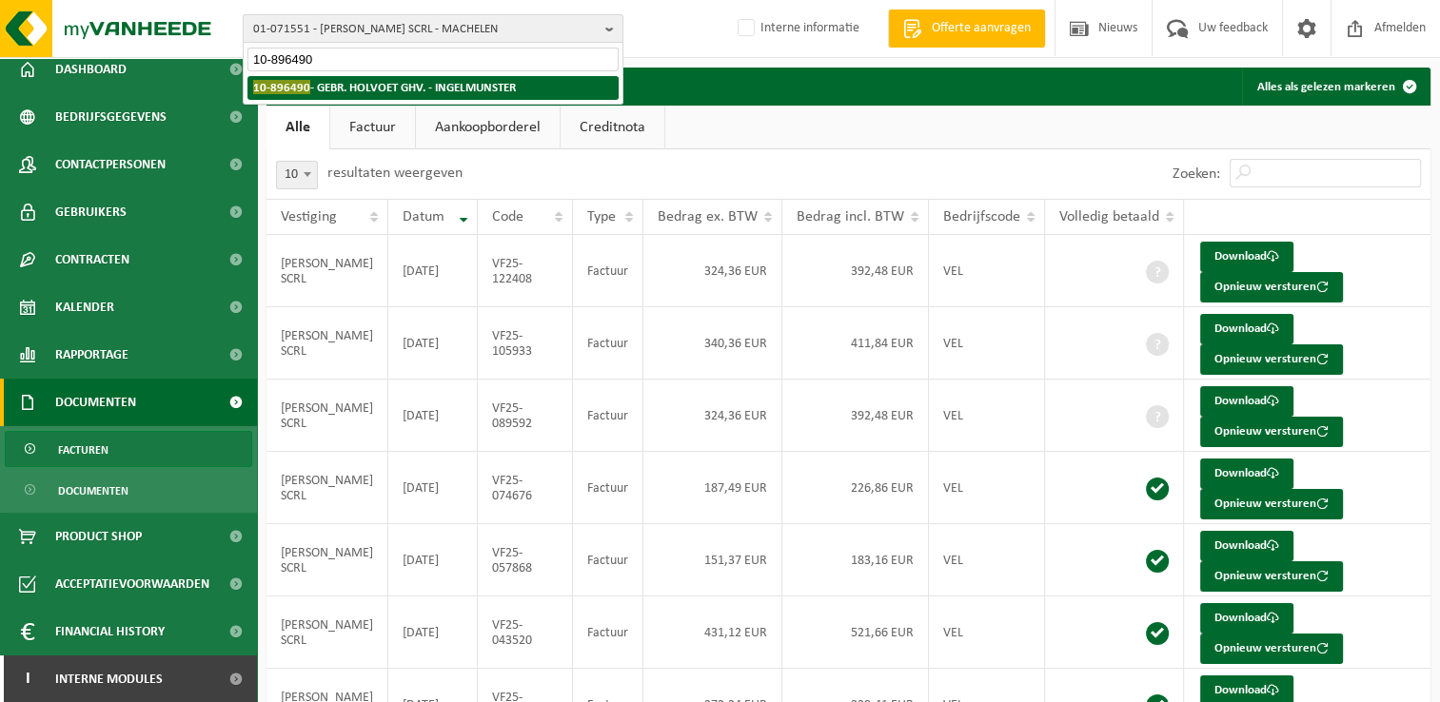
type input "10-896490"
click at [372, 90] on strong "10-896490 - GEBR. HOLVOET GHV. - INGELMUNSTER" at bounding box center [384, 87] width 263 height 14
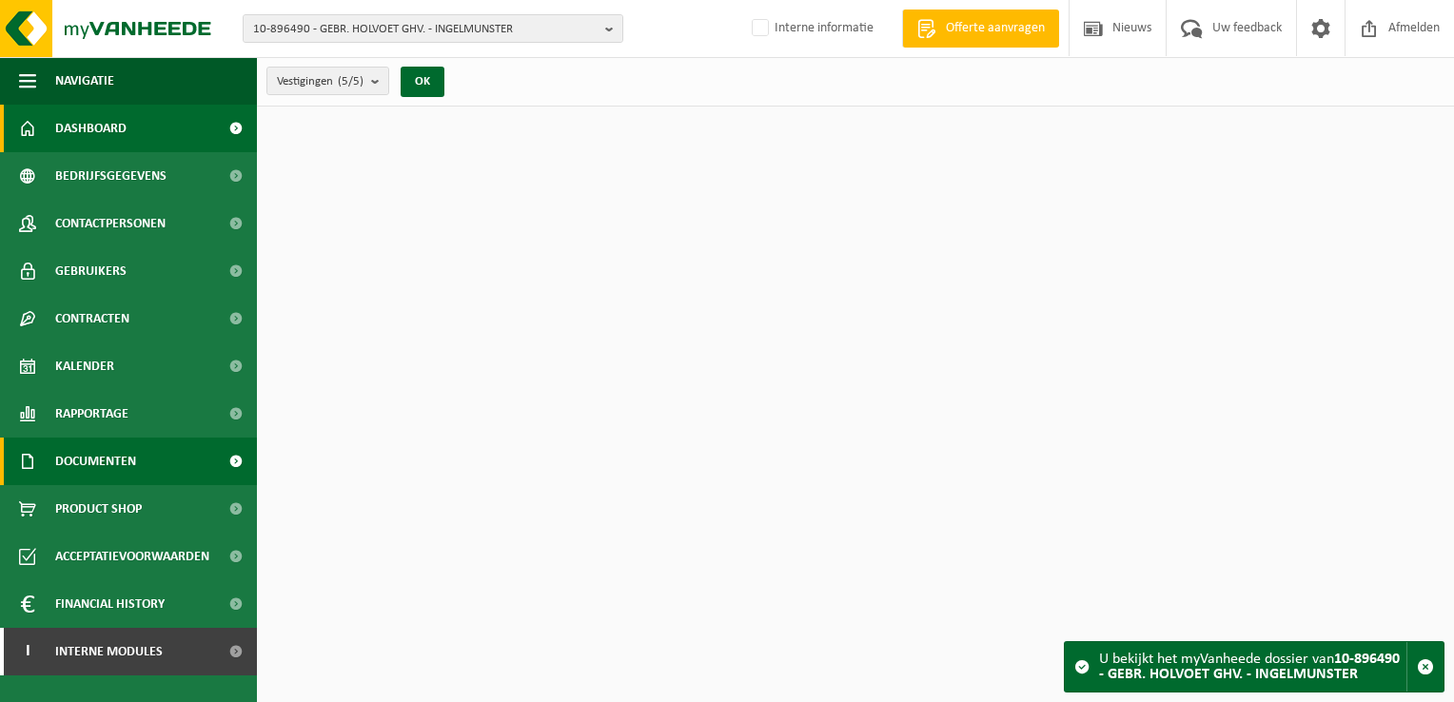
click at [122, 464] on span "Documenten" at bounding box center [95, 462] width 81 height 48
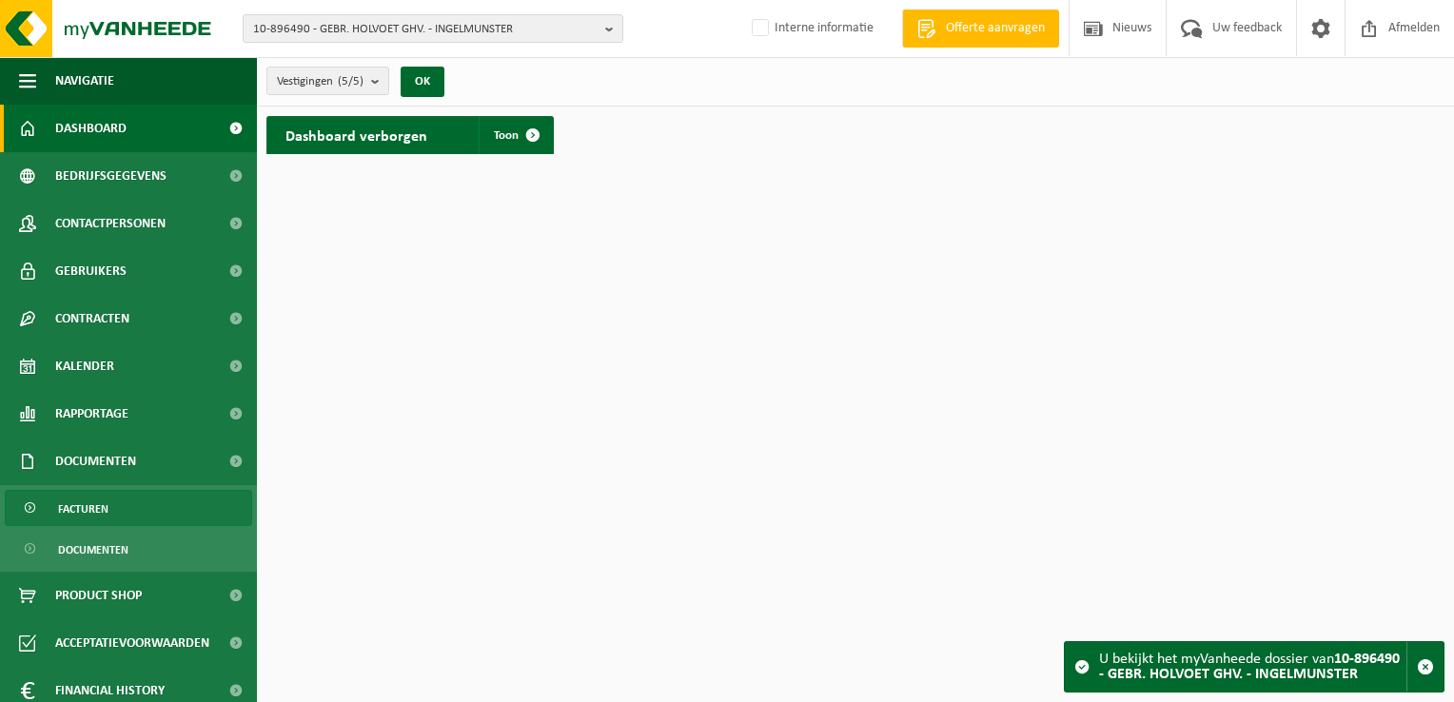
click at [136, 509] on link "Facturen" at bounding box center [128, 508] width 247 height 36
